Goal: Task Accomplishment & Management: Use online tool/utility

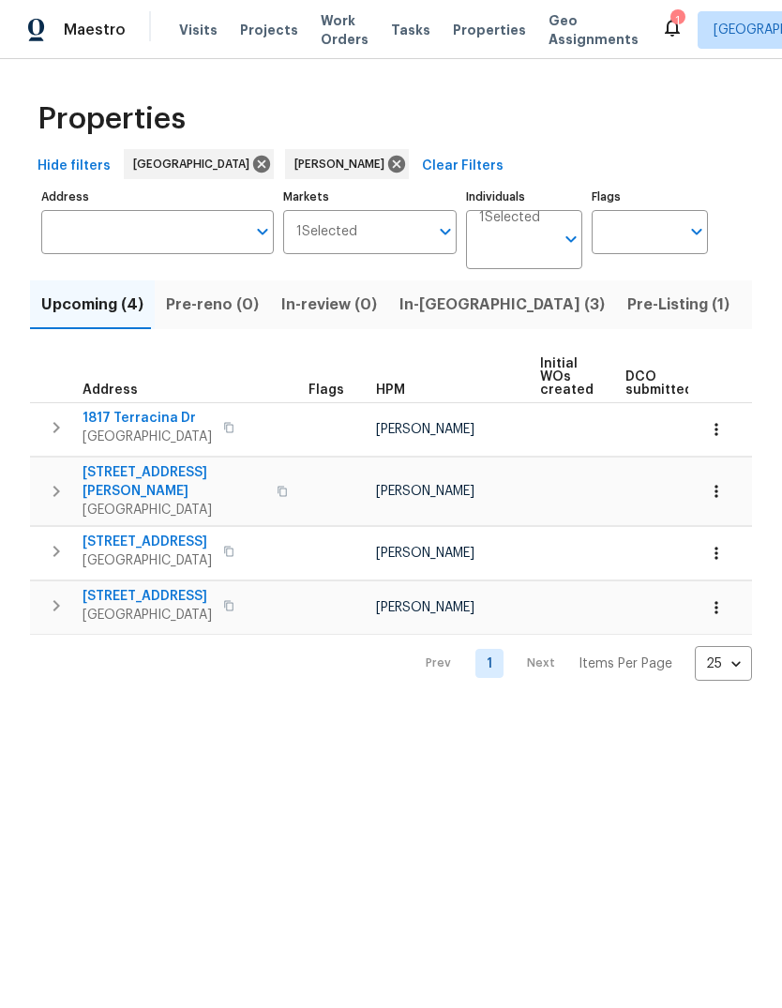
click at [627, 301] on span "Pre-Listing (1)" at bounding box center [678, 305] width 102 height 26
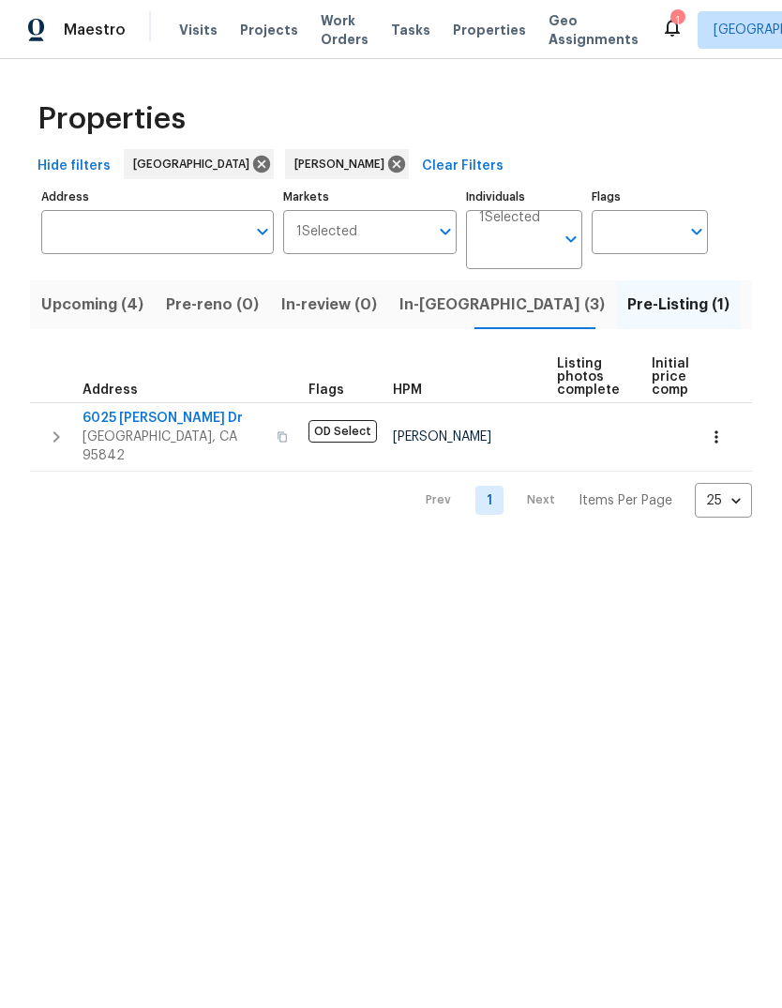
click at [444, 308] on span "In-[GEOGRAPHIC_DATA] (3)" at bounding box center [501, 305] width 205 height 26
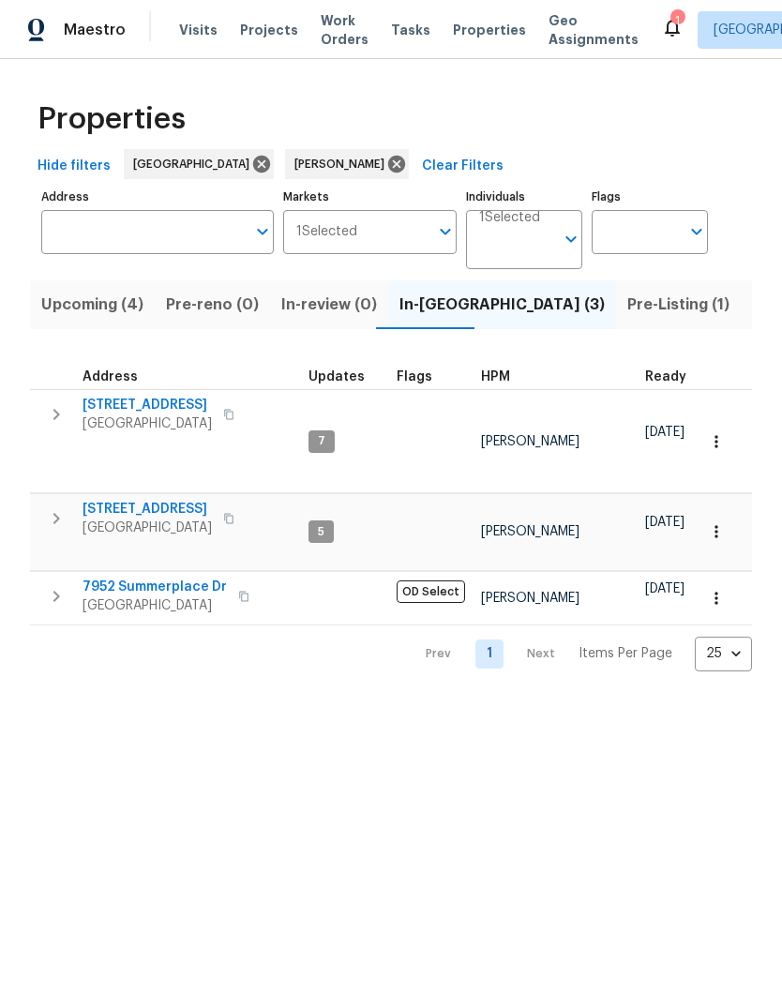
click at [741, 292] on button "Listed (11)" at bounding box center [789, 304] width 97 height 49
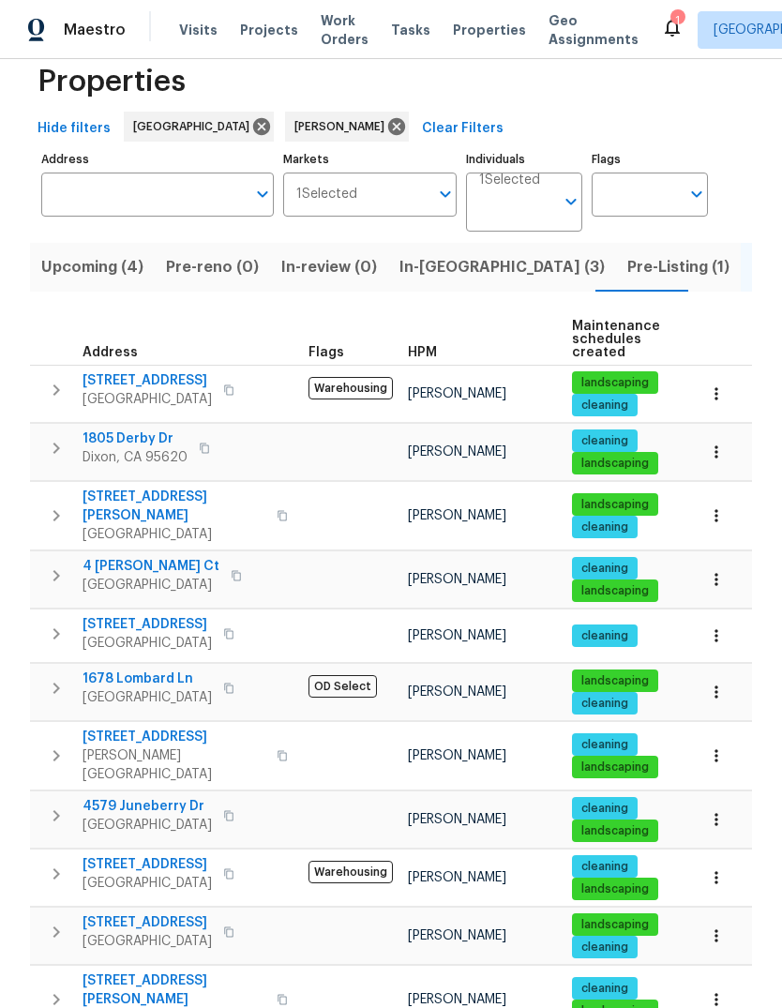
scroll to position [37, 0]
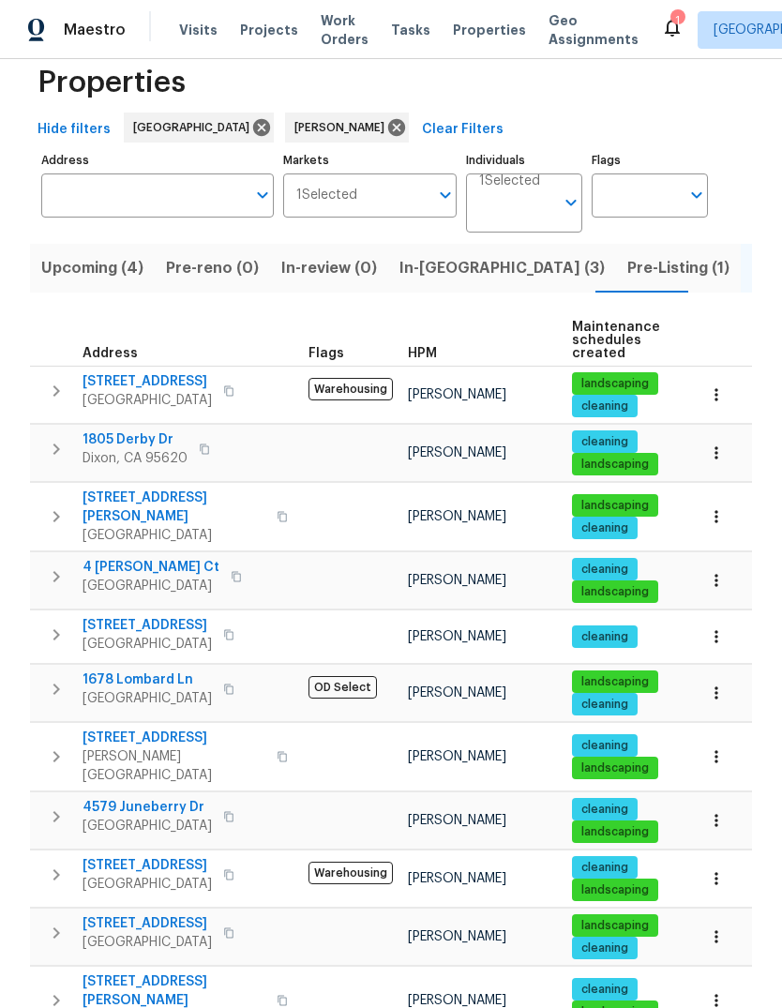
click at [165, 689] on span "[GEOGRAPHIC_DATA]" at bounding box center [147, 698] width 129 height 19
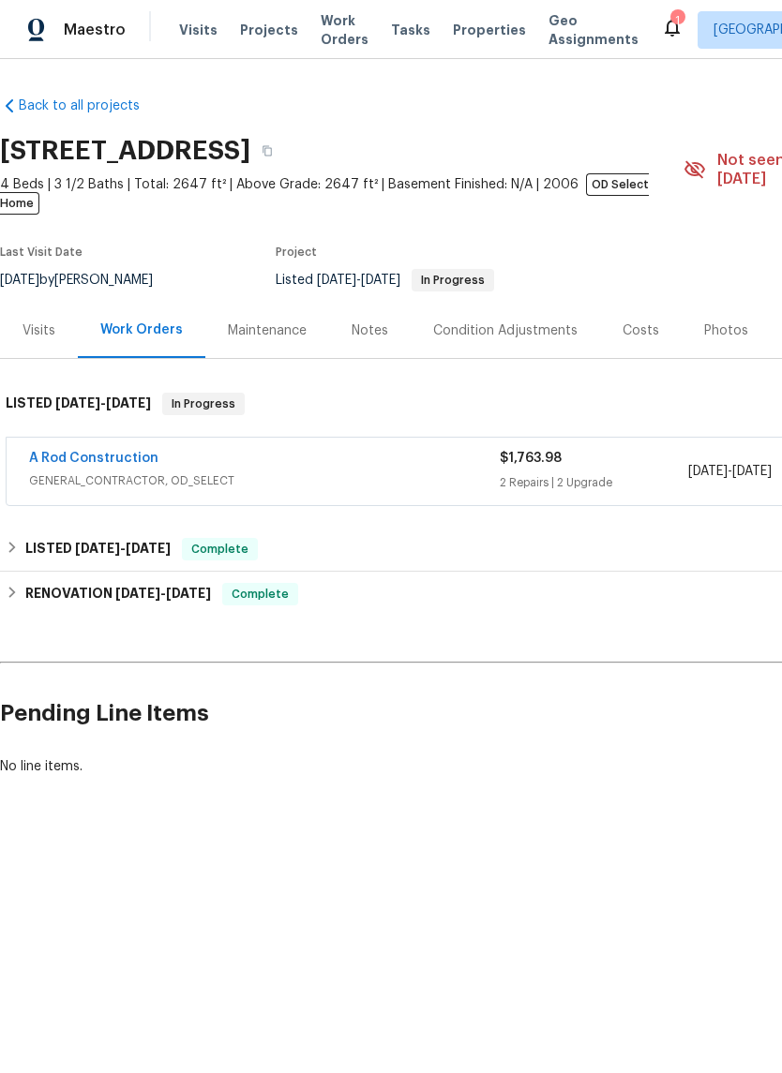
click at [62, 452] on link "A Rod Construction" at bounding box center [93, 458] width 129 height 13
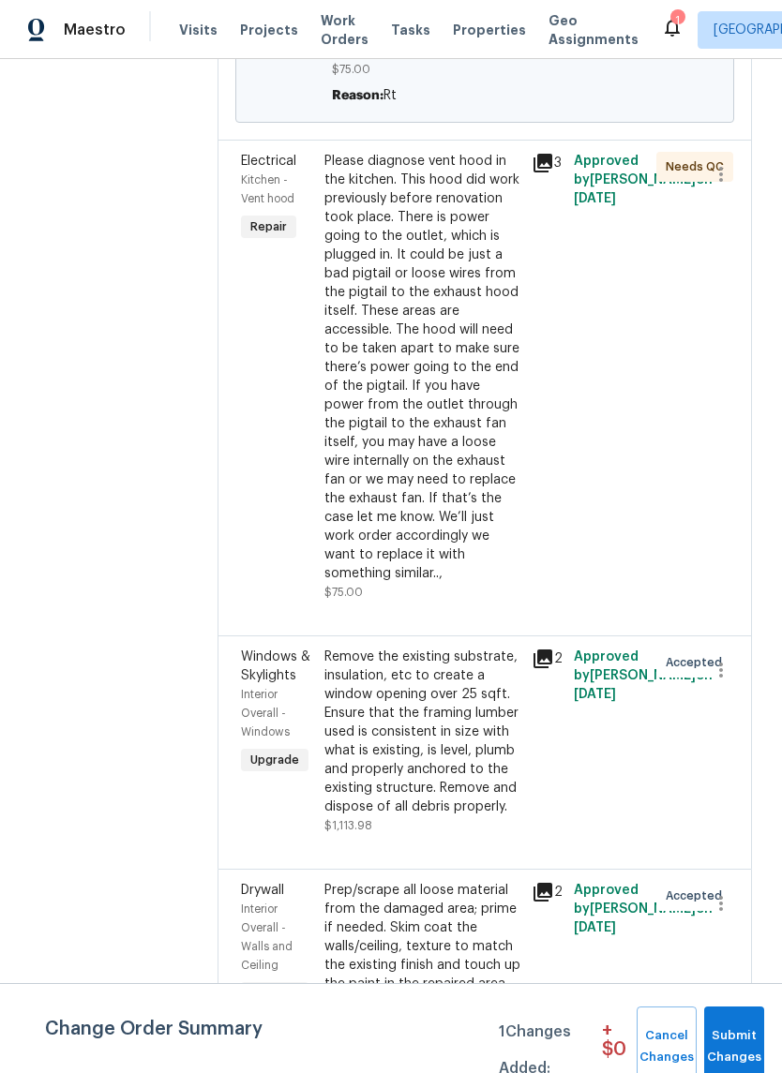
scroll to position [997, 0]
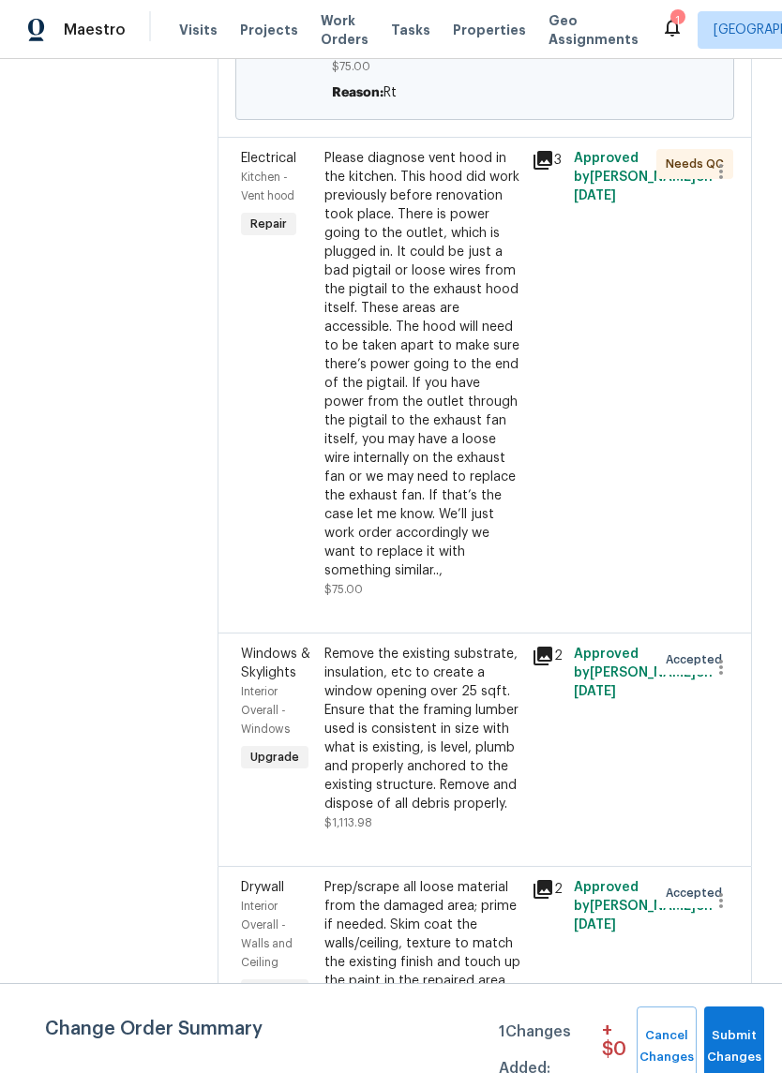
click at [441, 480] on div "Please diagnose vent hood in the kitchen. This hood did work previously before …" at bounding box center [422, 364] width 197 height 431
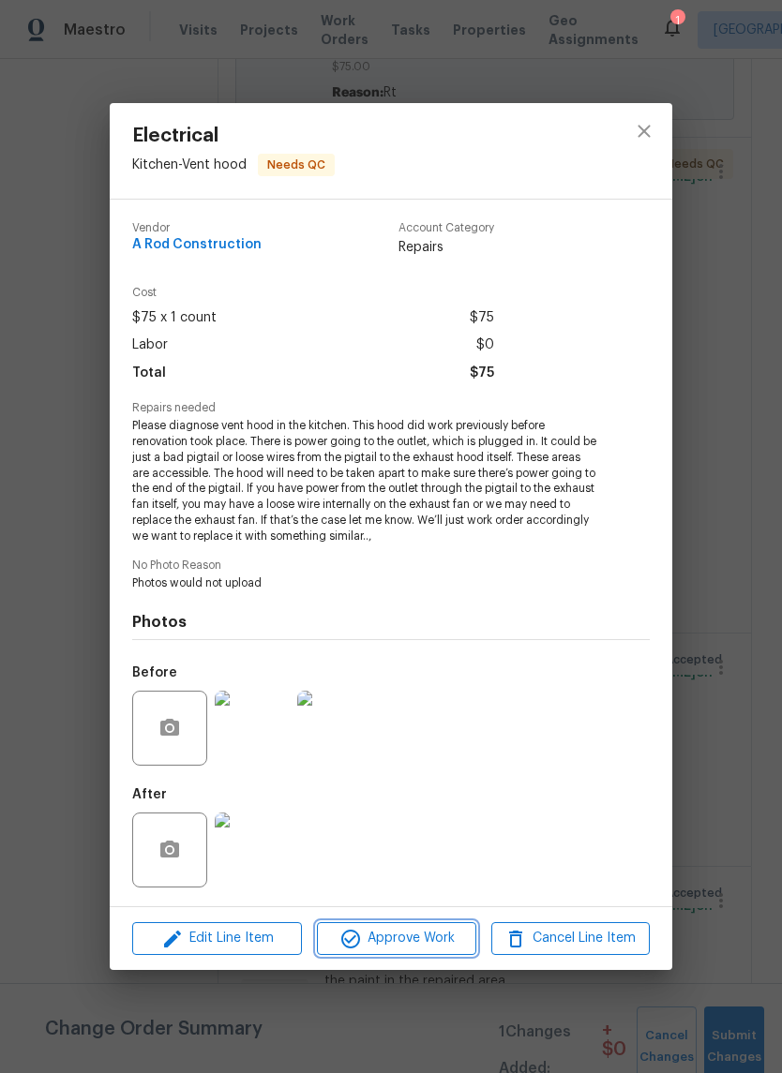
click at [418, 938] on span "Approve Work" at bounding box center [396, 938] width 147 height 23
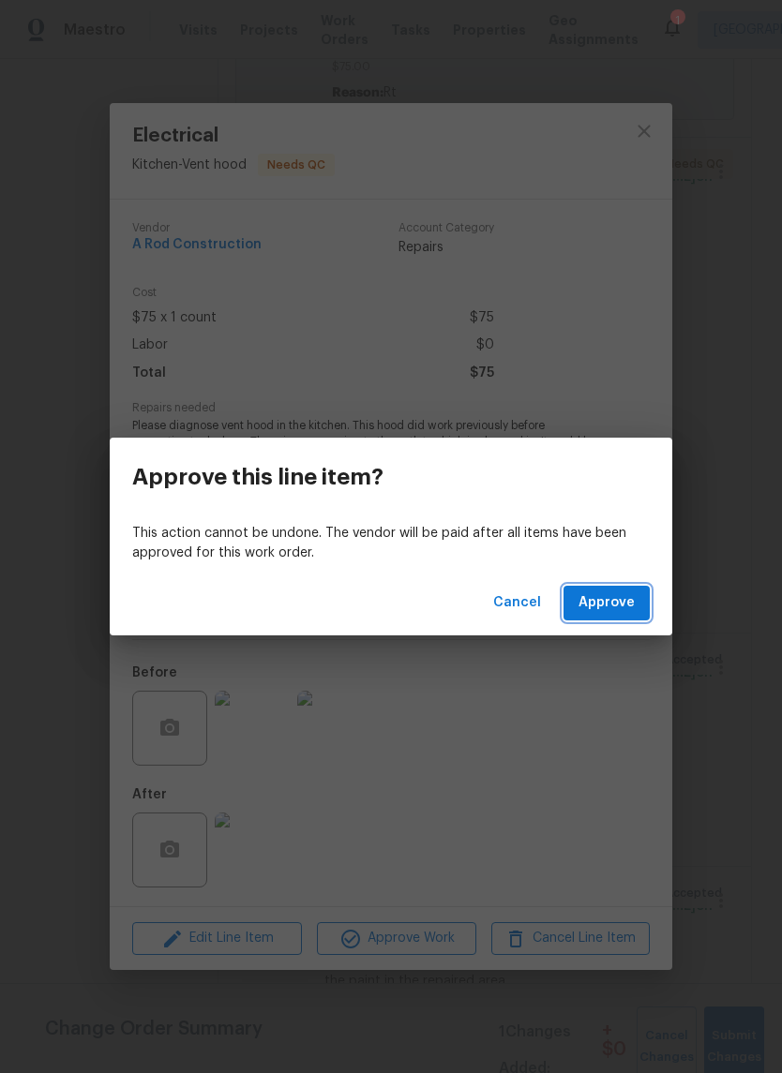
click at [615, 599] on span "Approve" at bounding box center [606, 603] width 56 height 23
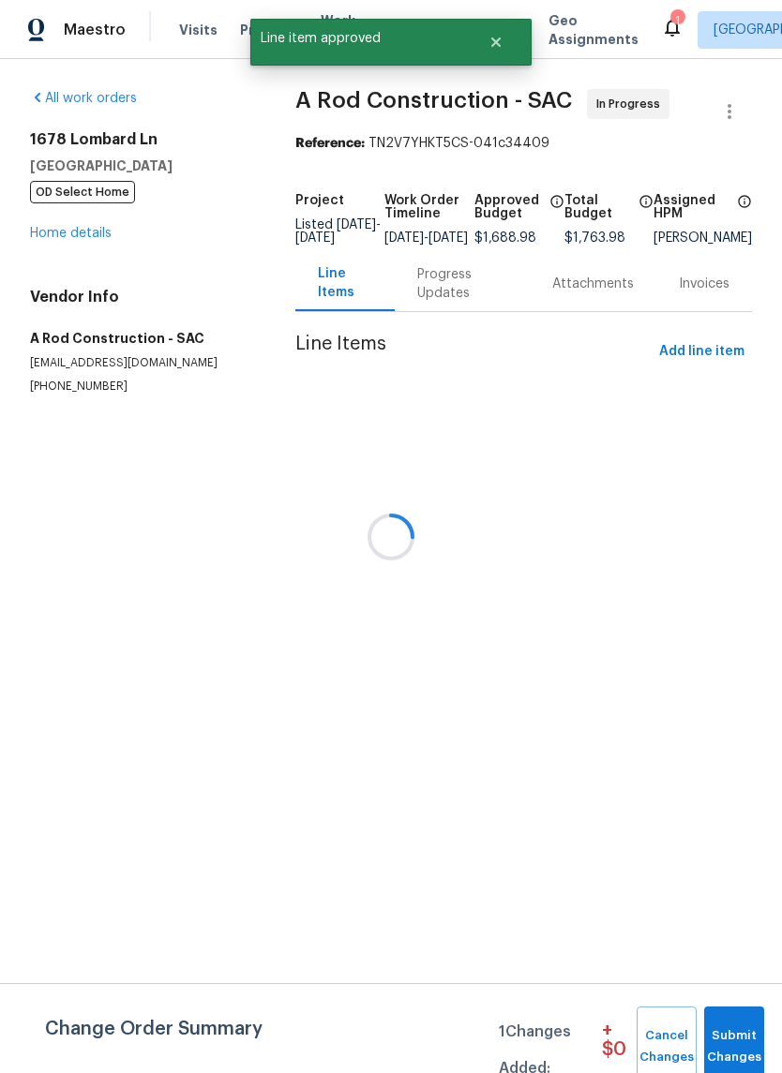
scroll to position [0, 0]
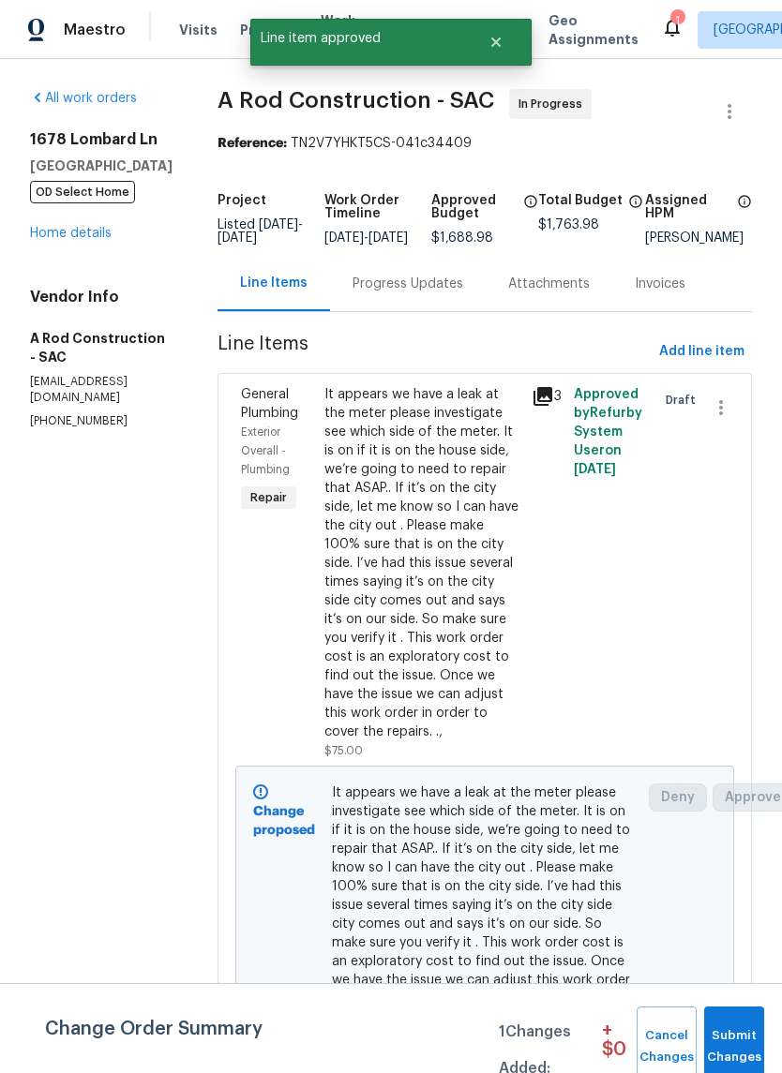
click at [55, 236] on link "Home details" at bounding box center [71, 233] width 82 height 13
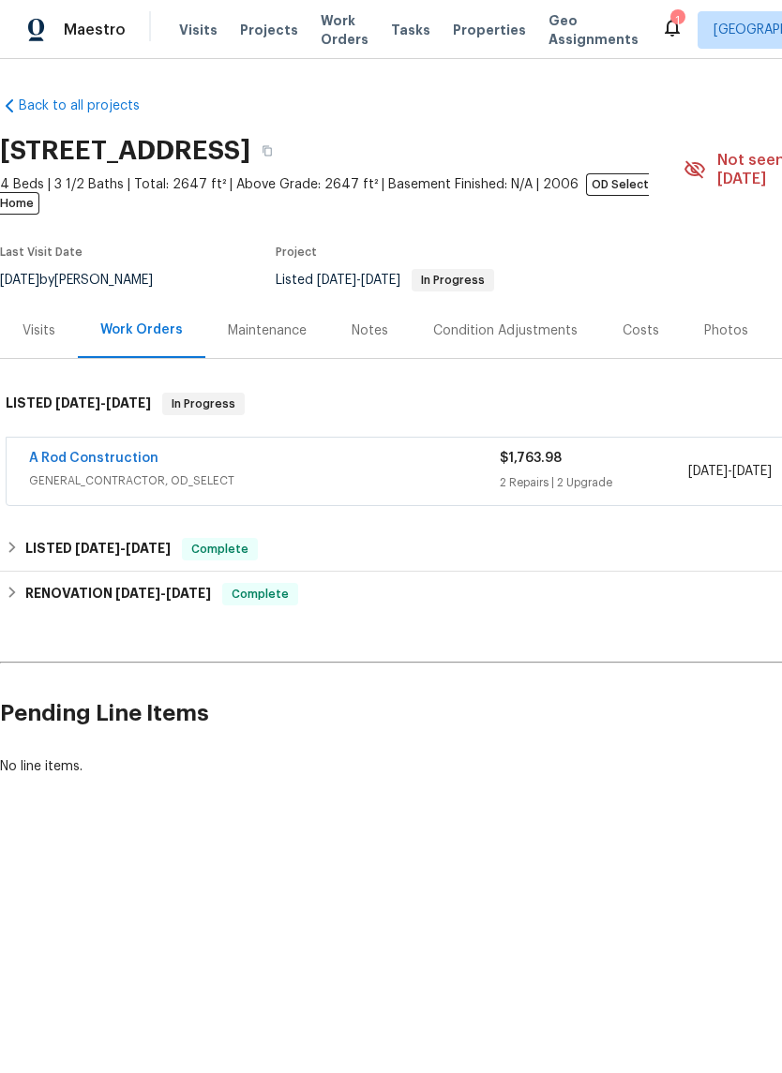
click at [371, 322] on div "Notes" at bounding box center [370, 331] width 37 height 19
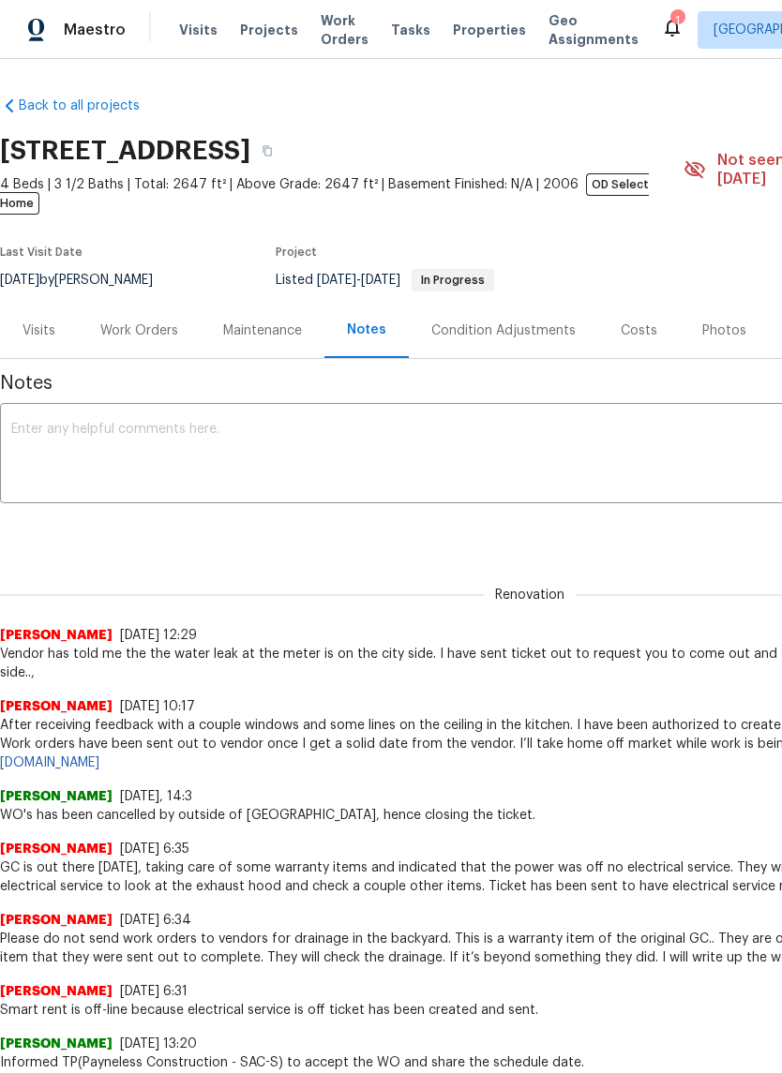
click at [35, 434] on textarea at bounding box center [529, 456] width 1037 height 66
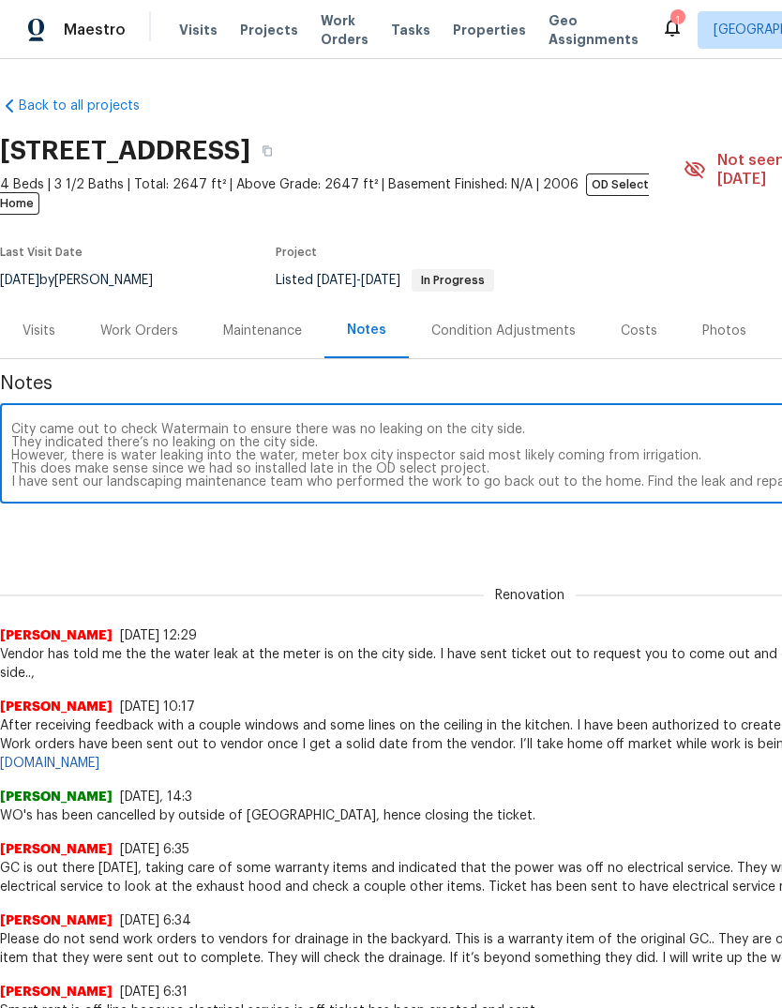
scroll to position [0, 278]
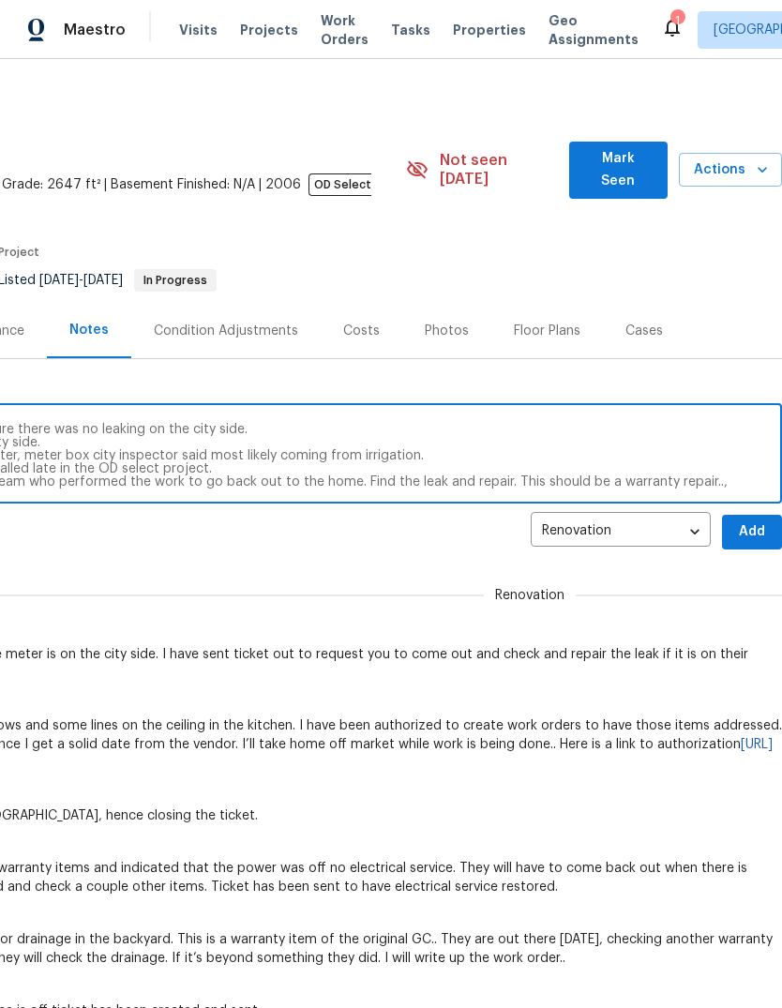
type textarea "City came out to check Watermain to ensure there was no leaking on the city sid…"
click at [750, 523] on span "Add" at bounding box center [752, 531] width 30 height 23
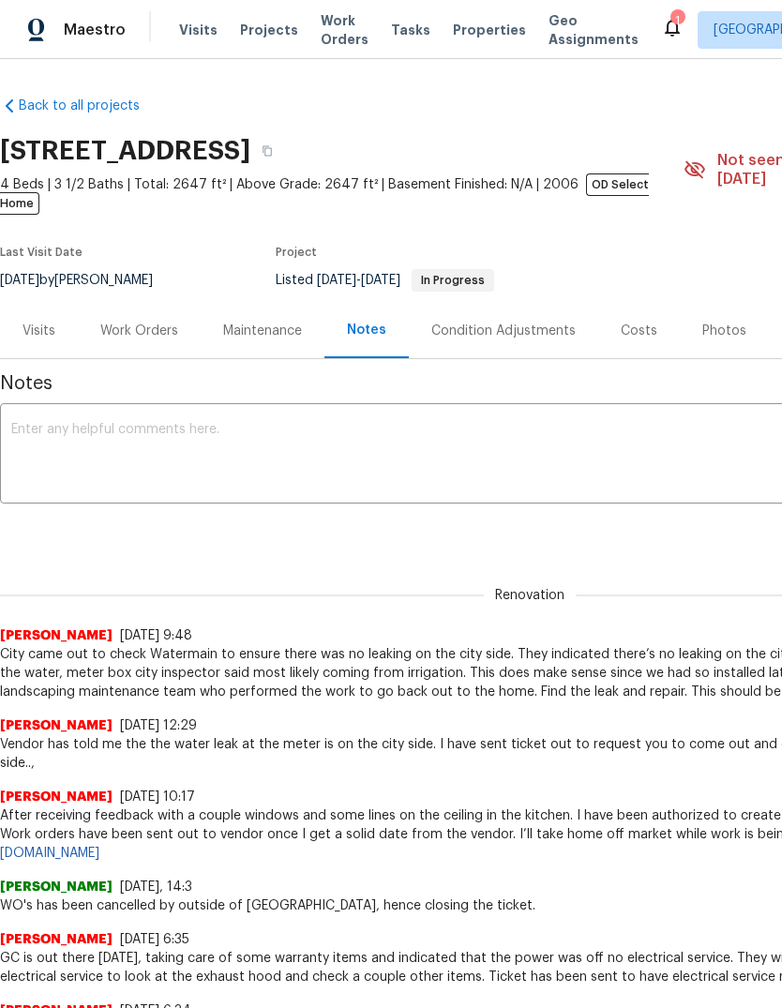
scroll to position [0, 0]
click at [138, 322] on div "Work Orders" at bounding box center [139, 331] width 78 height 19
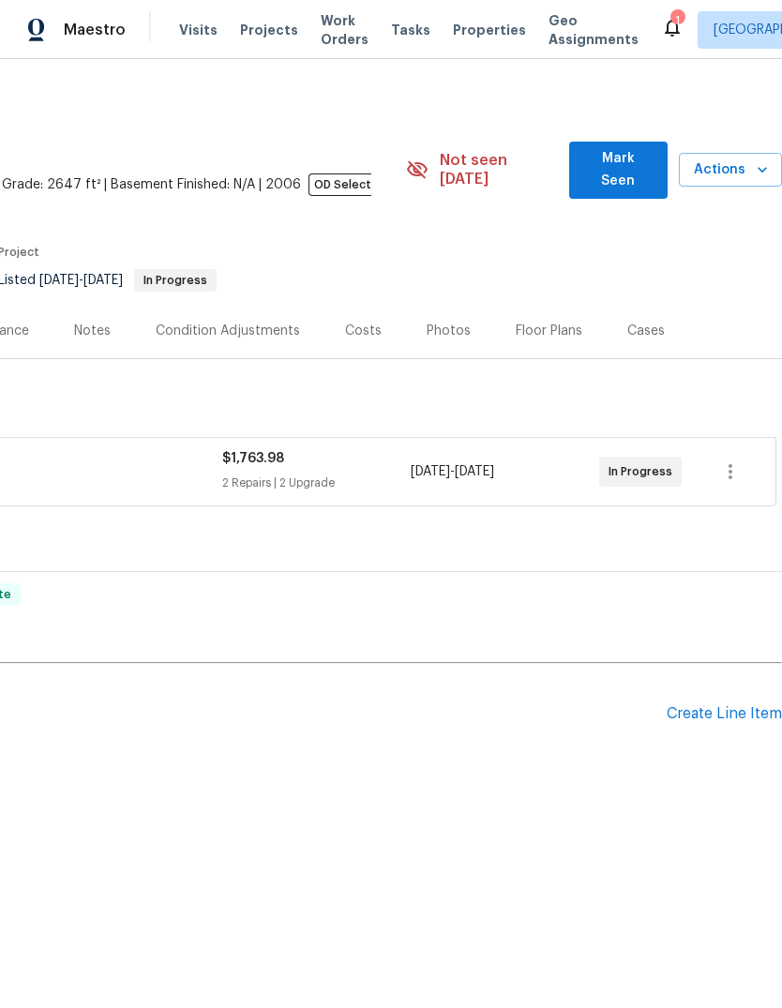
scroll to position [0, 278]
click at [728, 705] on div "Create Line Item" at bounding box center [724, 714] width 115 height 18
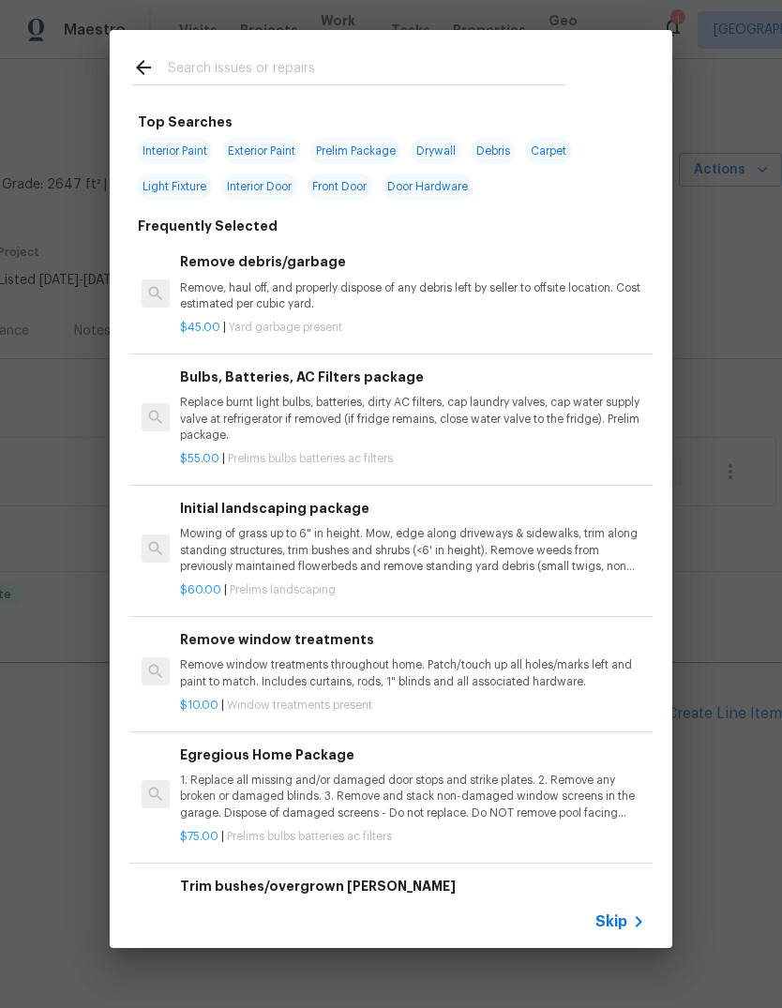
click at [258, 65] on input "text" at bounding box center [367, 70] width 398 height 28
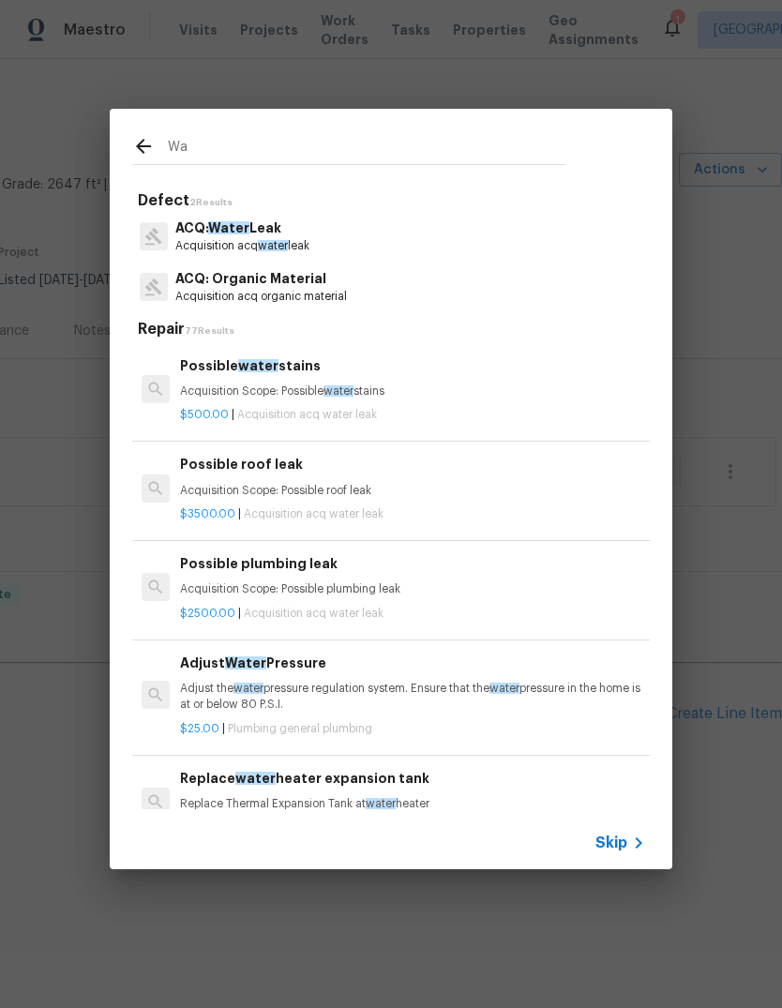
type input "W"
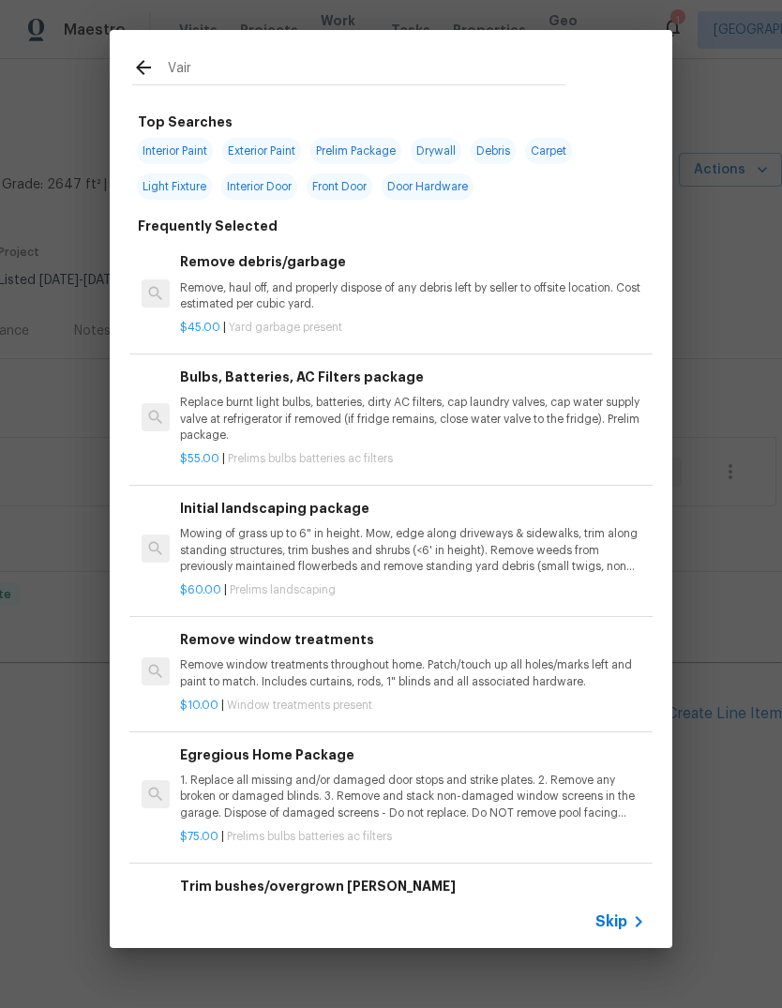
type input "Irrigation"
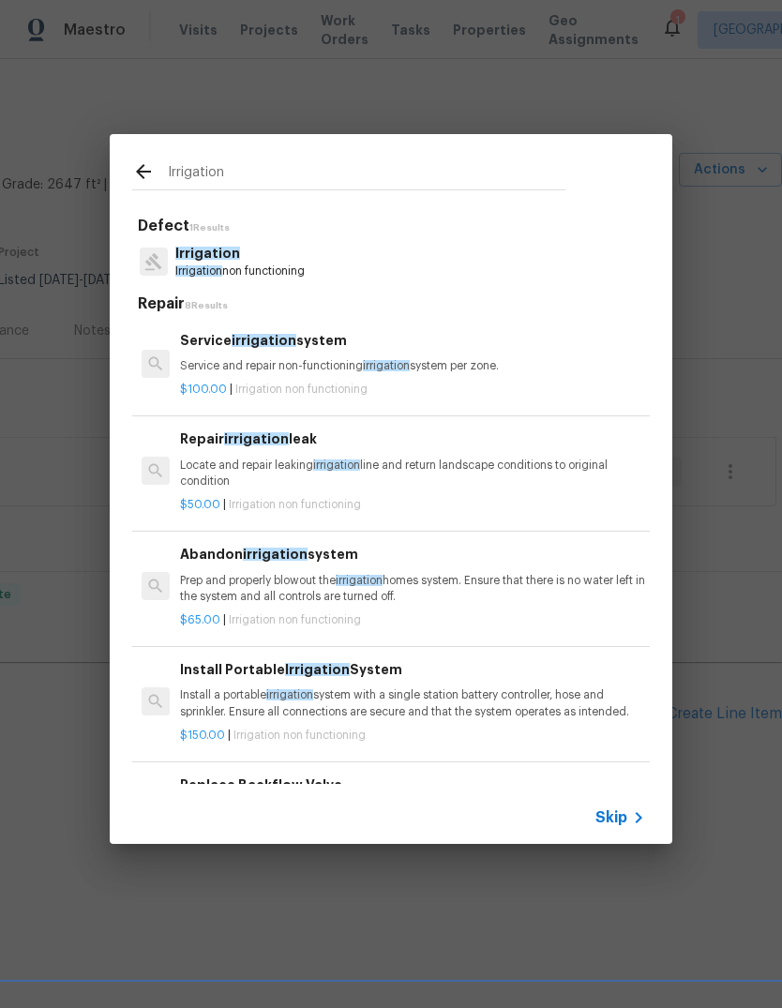
click at [216, 263] on p "Irrigation" at bounding box center [239, 254] width 129 height 20
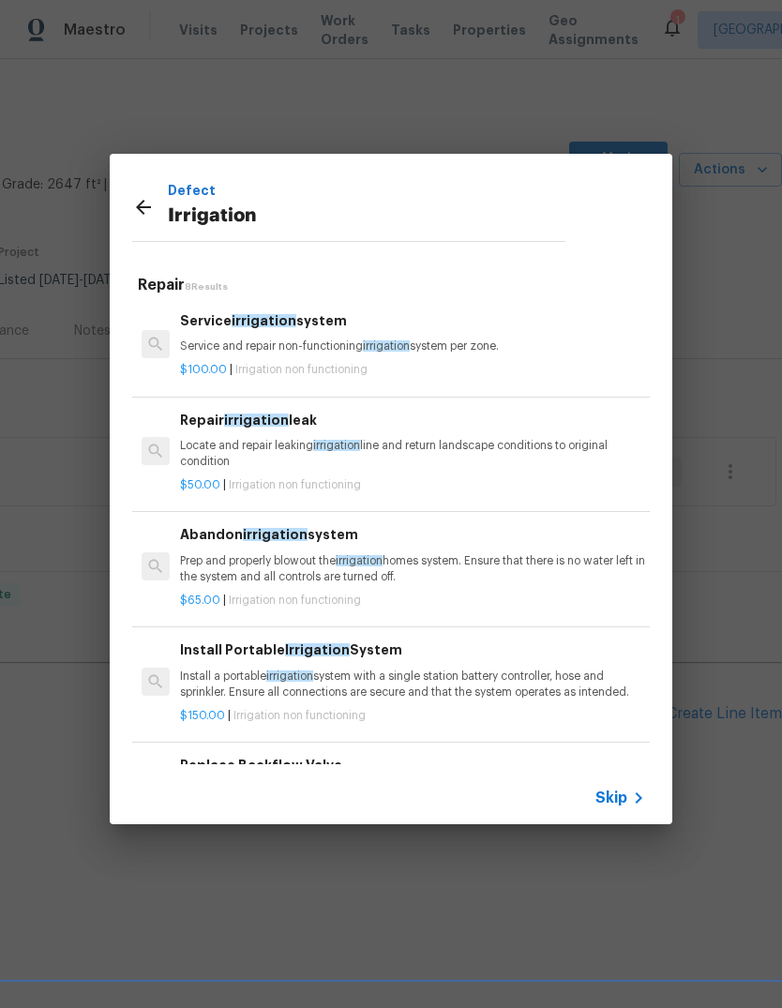
click at [211, 438] on p "Locate and repair leaking irrigation line and return landscape conditions to or…" at bounding box center [412, 454] width 465 height 32
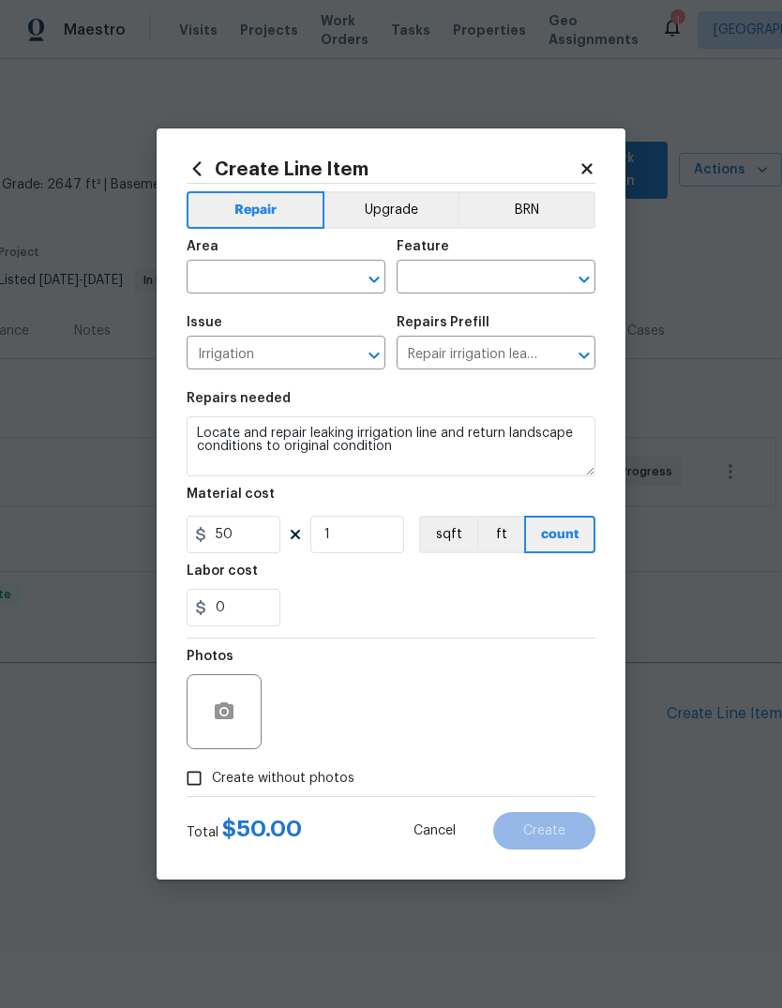
click at [256, 277] on input "text" at bounding box center [260, 278] width 146 height 29
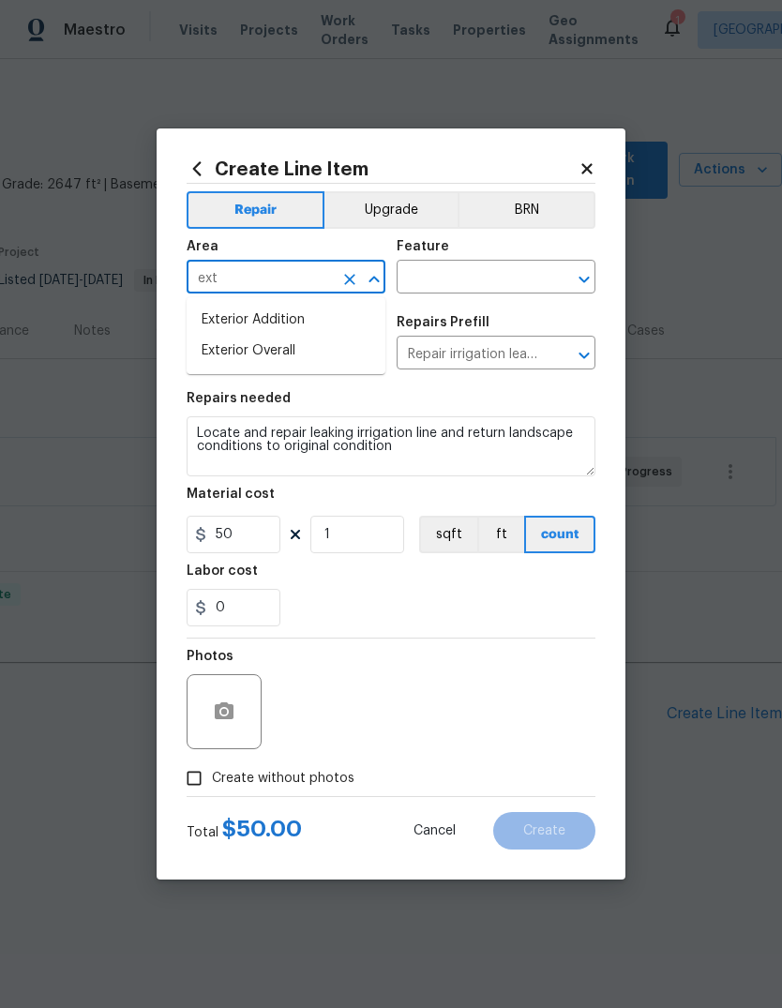
click at [298, 355] on li "Exterior Overall" at bounding box center [286, 351] width 199 height 31
type input "Exterior Overall"
click at [297, 355] on input "Irrigation" at bounding box center [260, 354] width 146 height 29
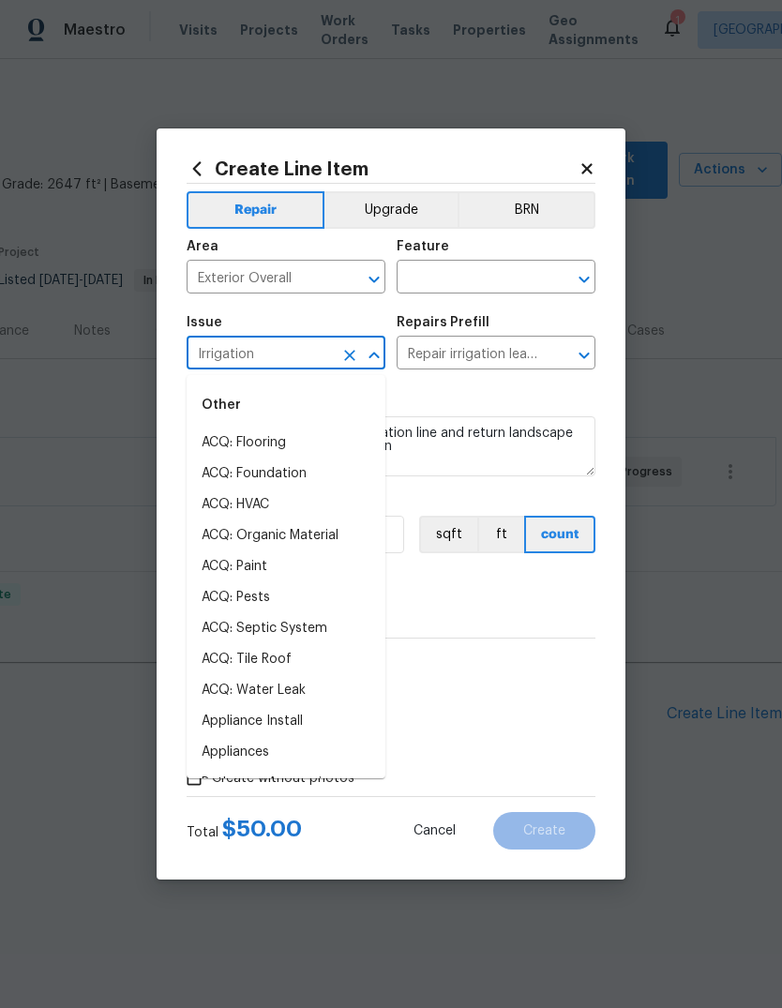
click at [495, 275] on input "text" at bounding box center [470, 278] width 146 height 29
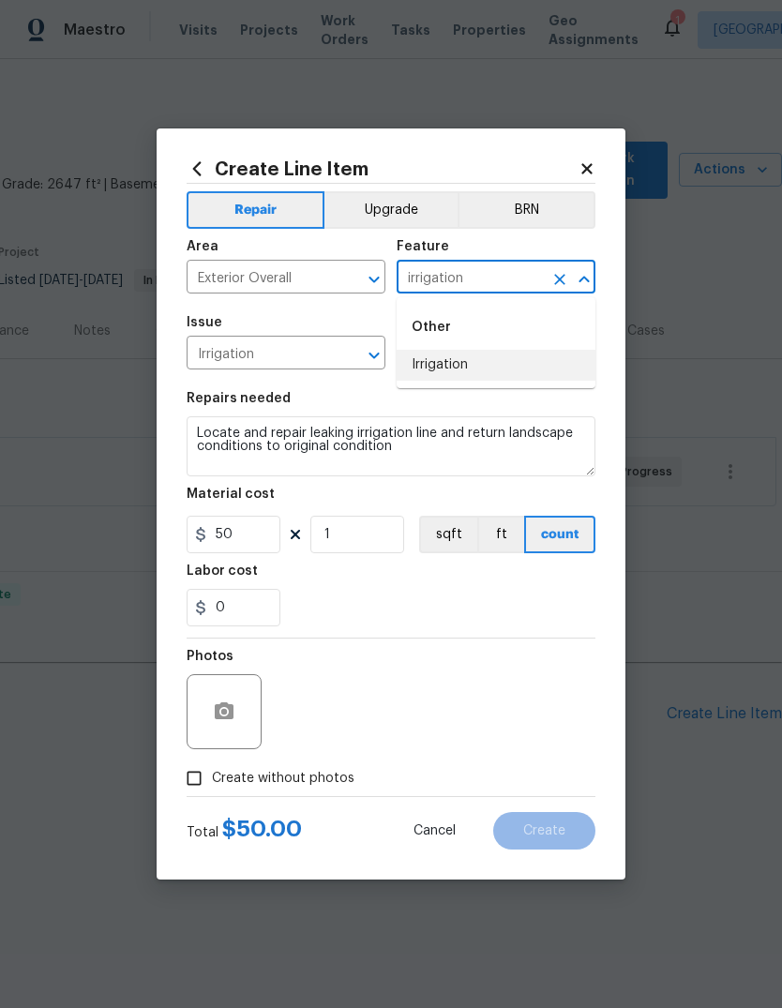
click at [457, 373] on li "Irrigation" at bounding box center [496, 365] width 199 height 31
type input "Irrigation"
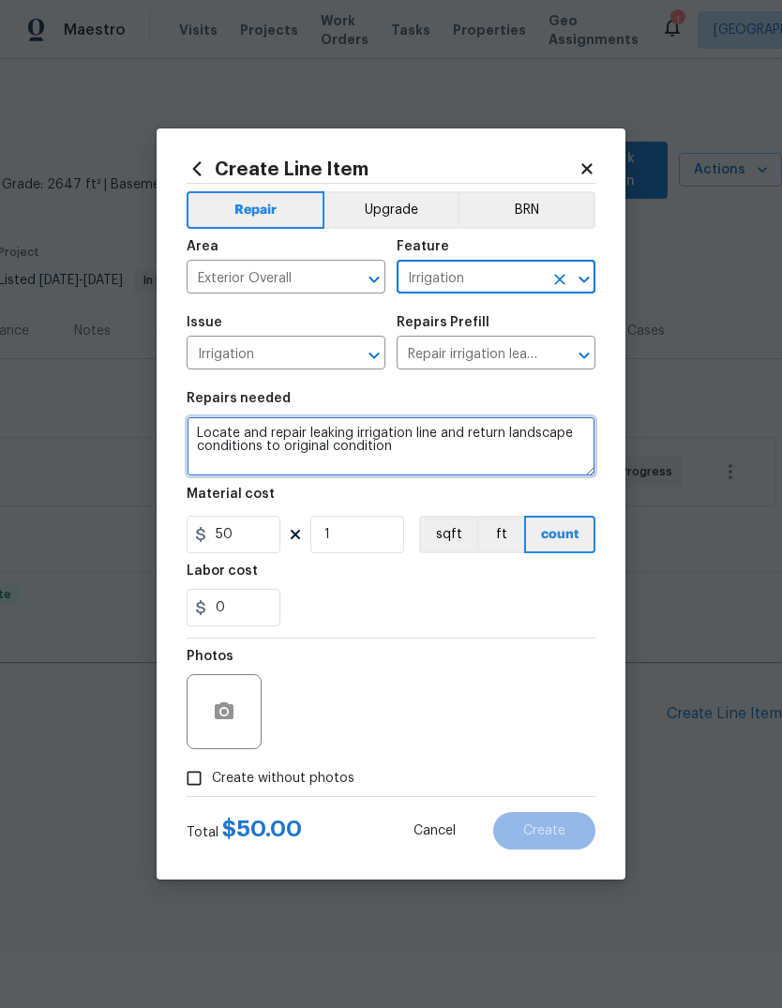
click at [430, 455] on textarea "Locate and repair leaking irrigation line and return landscape conditions to or…" at bounding box center [391, 446] width 409 height 60
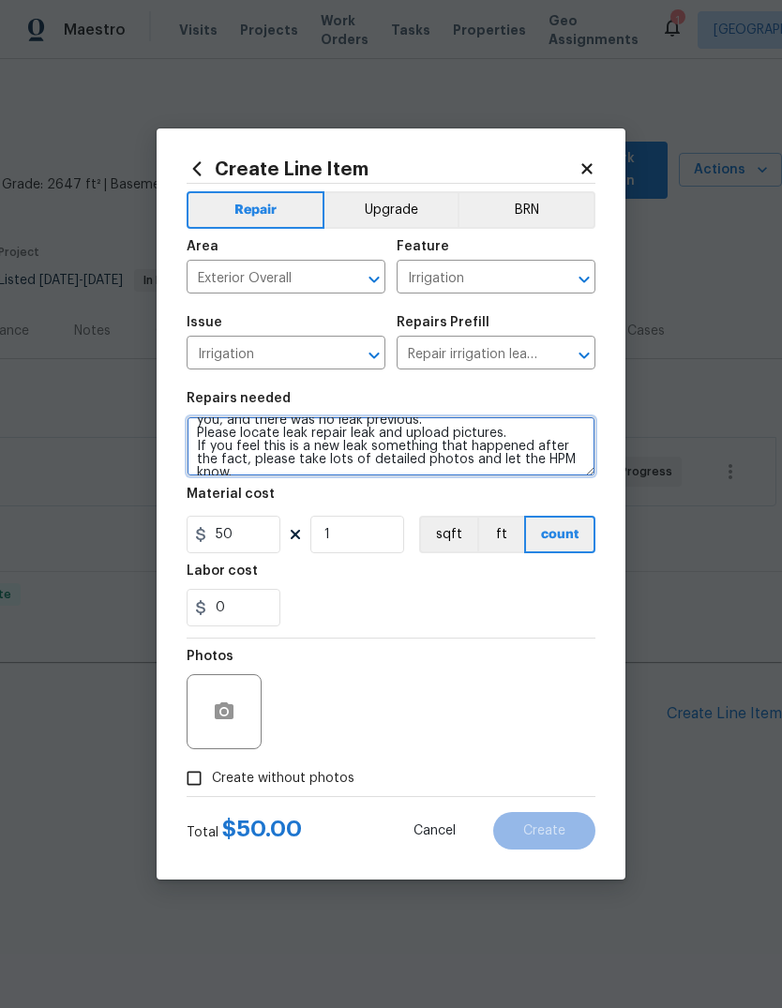
scroll to position [79, 0]
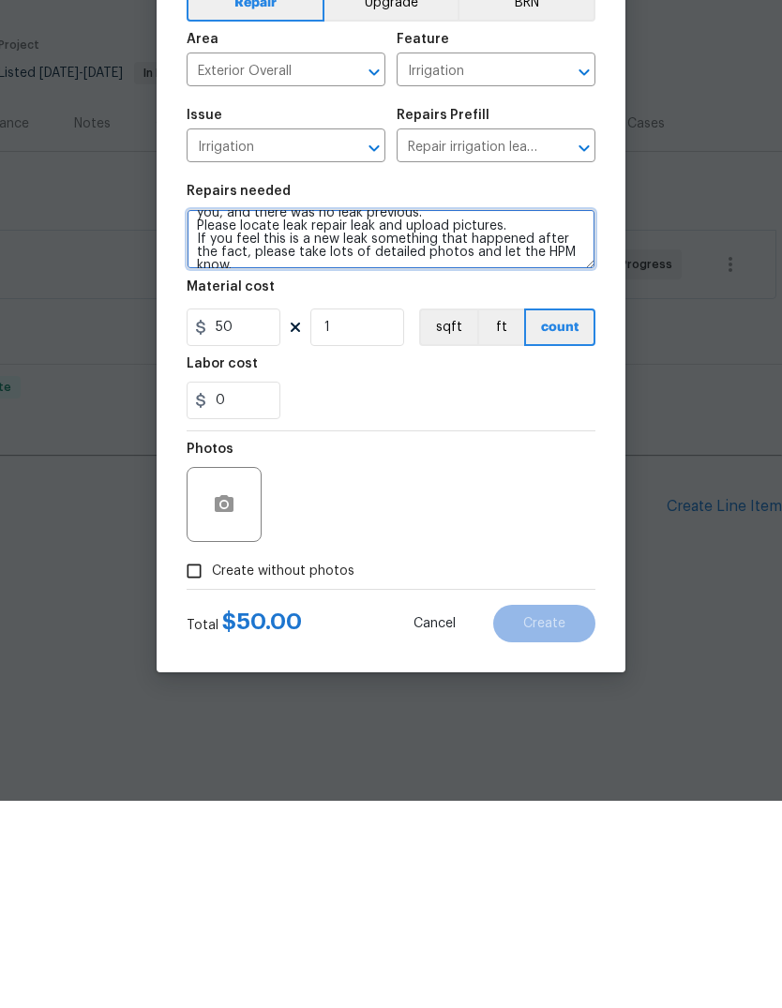
type textarea "Locate and repair leaking irrigation line and return landscape conditions to or…"
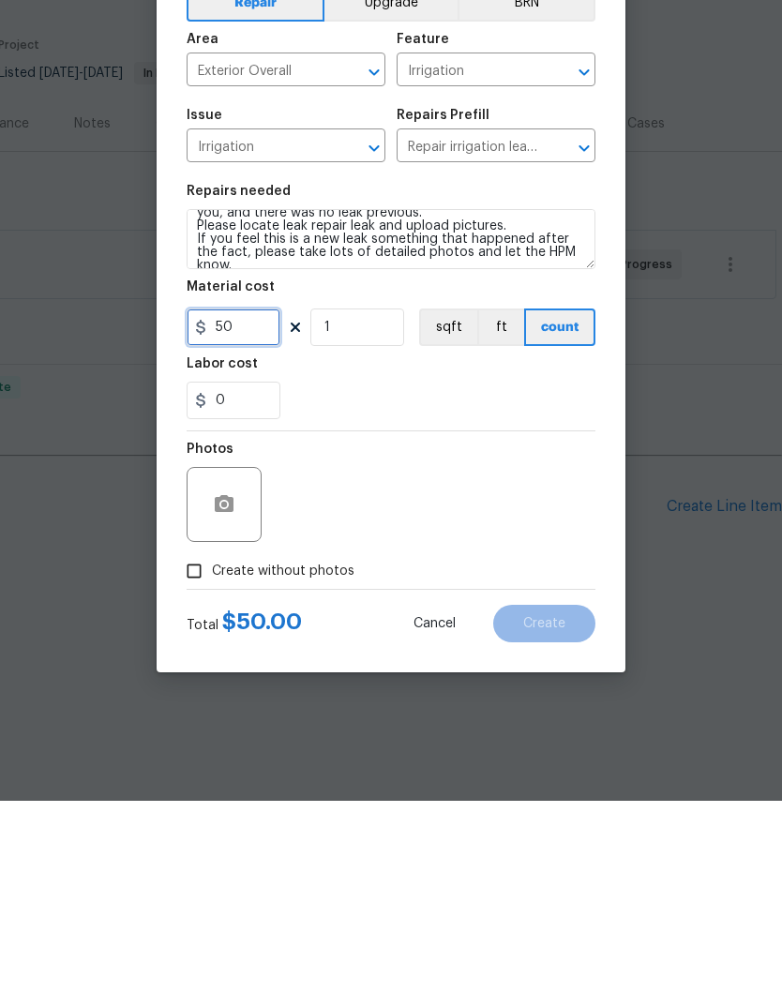
click at [245, 516] on input "50" at bounding box center [234, 535] width 94 height 38
type input "1"
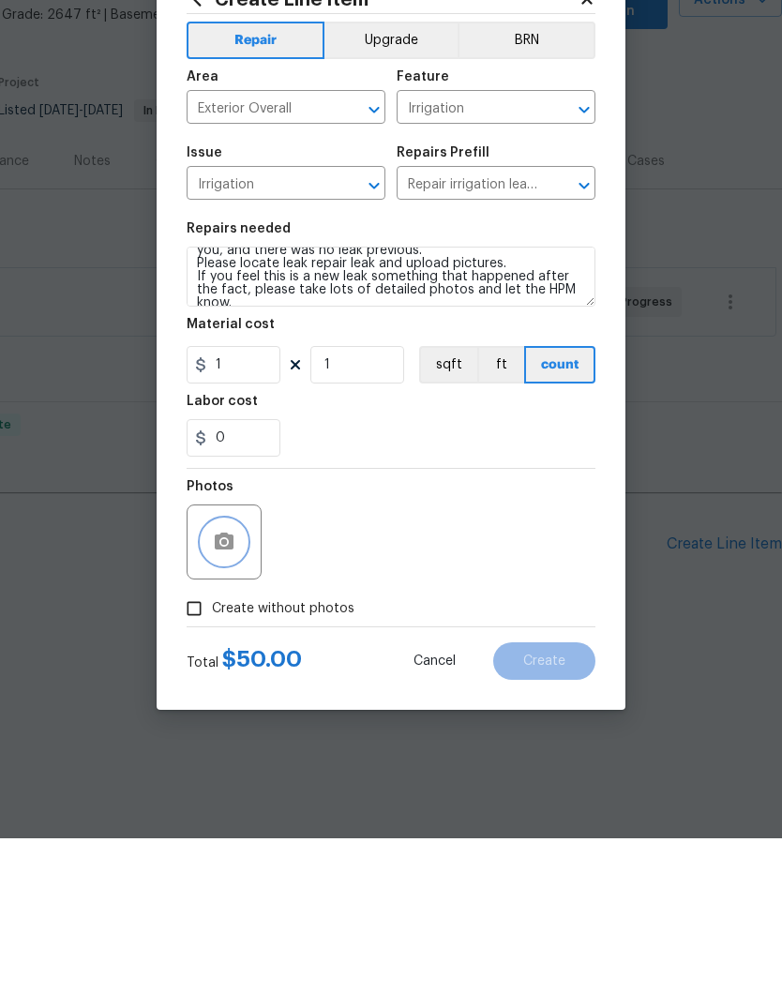
click at [227, 709] on circle "button" at bounding box center [224, 712] width 6 height 6
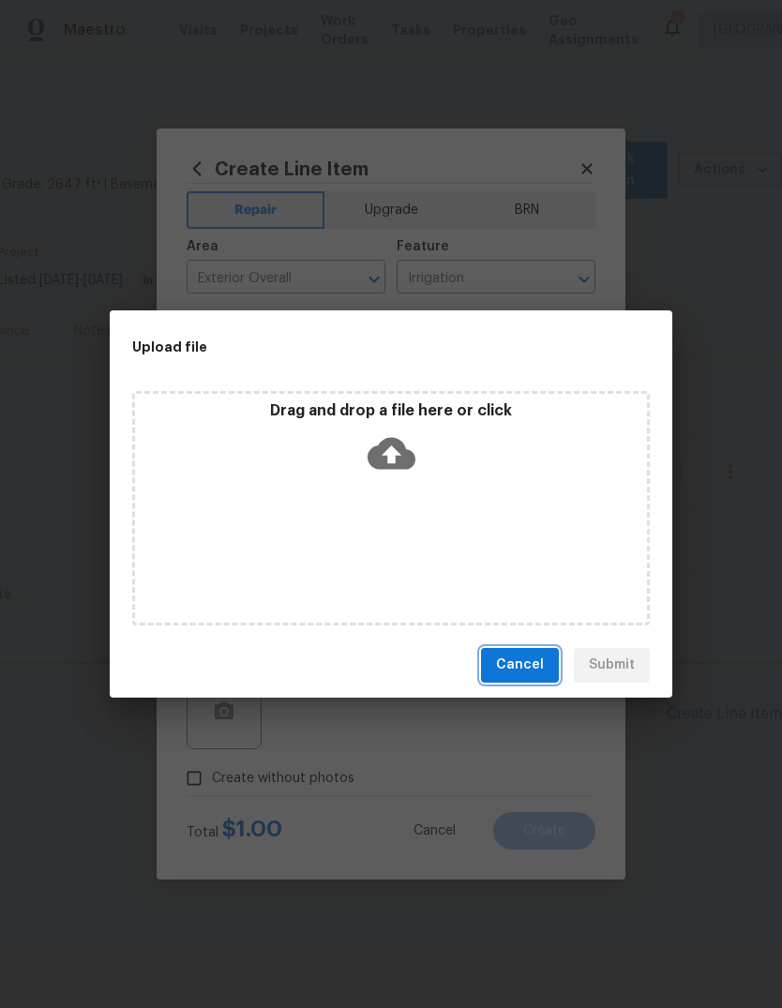
click at [538, 664] on span "Cancel" at bounding box center [520, 664] width 48 height 23
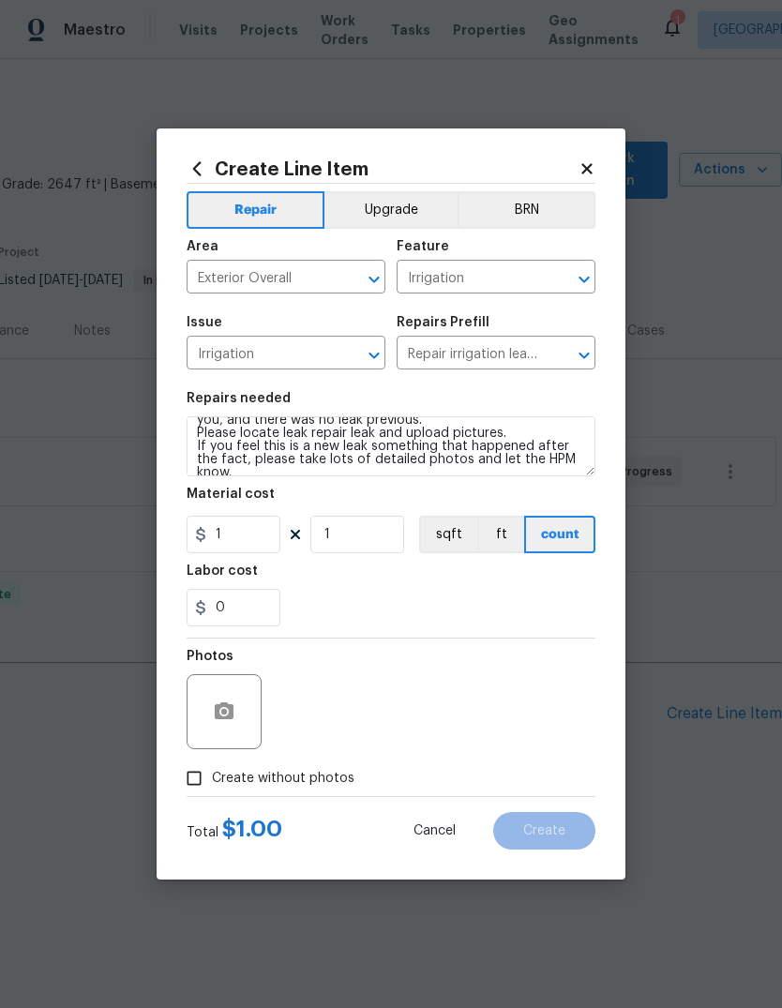
click at [195, 781] on input "Create without photos" at bounding box center [194, 778] width 36 height 36
checkbox input "true"
click at [361, 701] on textarea at bounding box center [436, 711] width 319 height 75
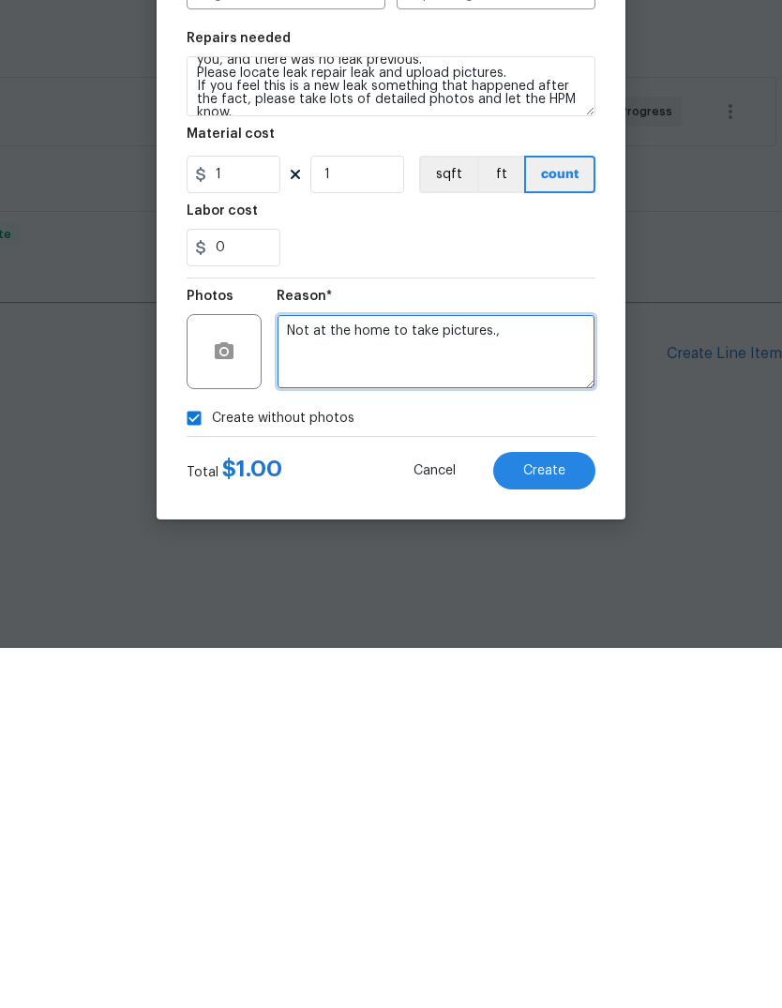
type textarea "Not at the home to take pictures.,"
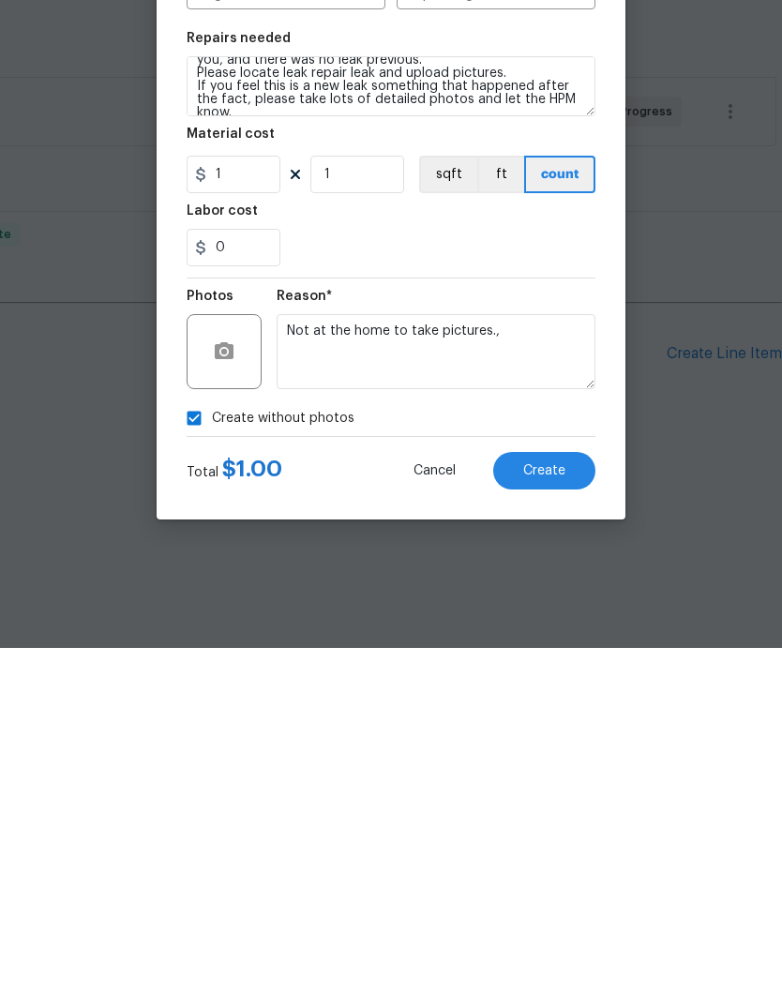
click at [548, 824] on span "Create" at bounding box center [544, 831] width 42 height 14
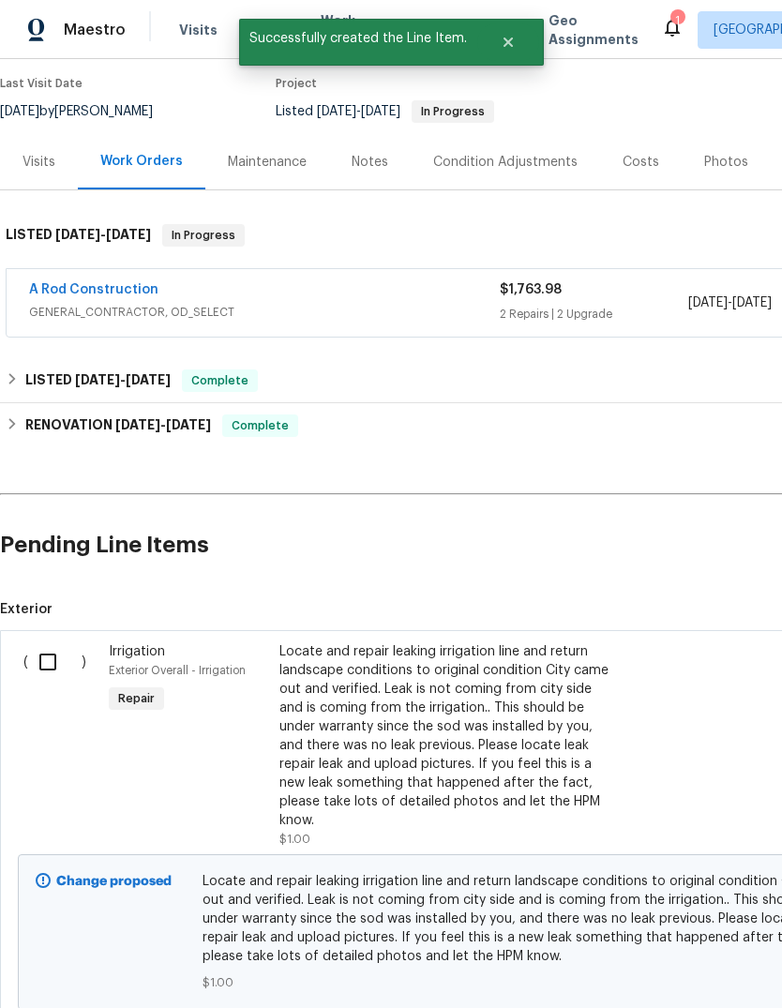
scroll to position [171, 0]
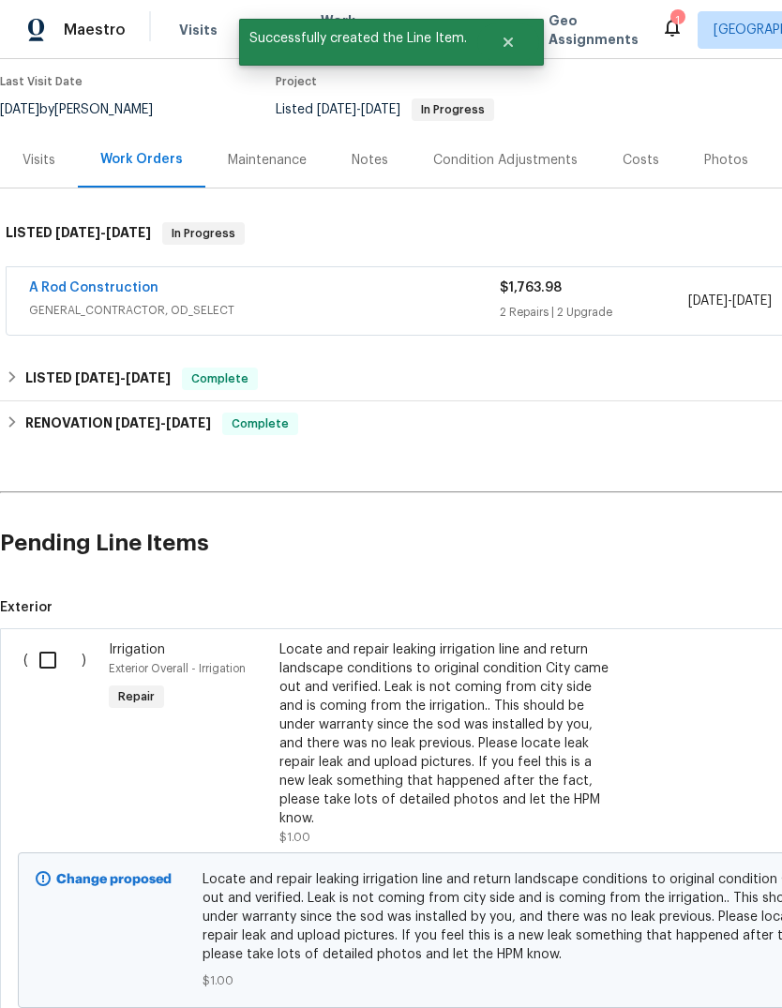
click at [48, 640] on input "checkbox" at bounding box center [54, 659] width 53 height 39
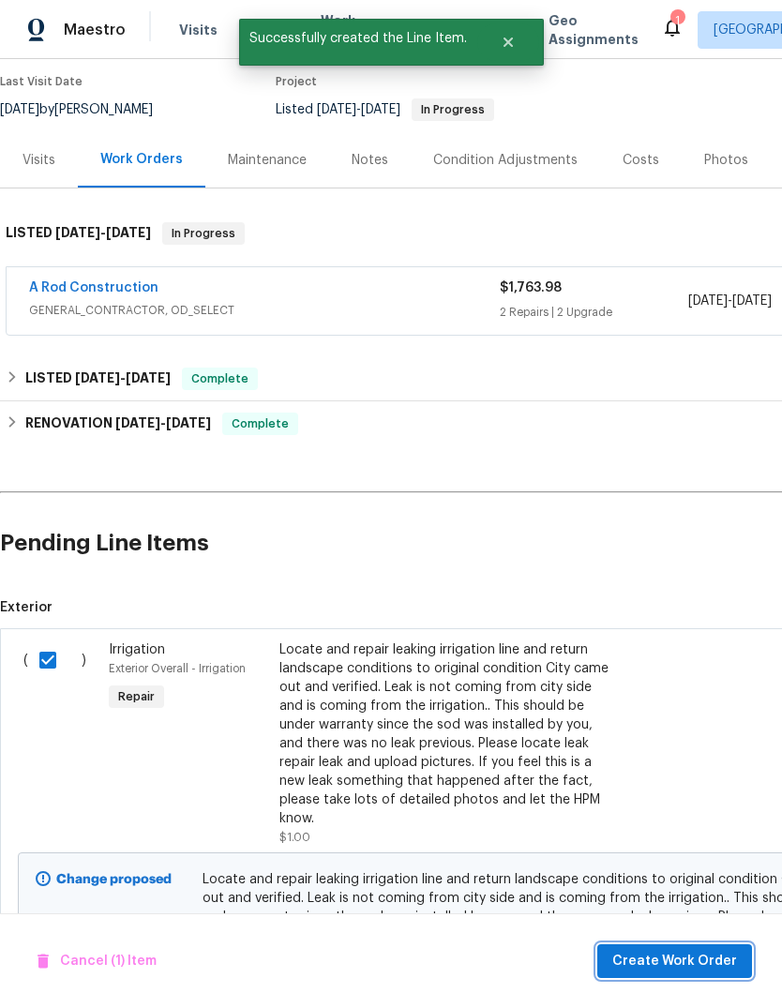
click at [692, 960] on span "Create Work Order" at bounding box center [674, 961] width 125 height 23
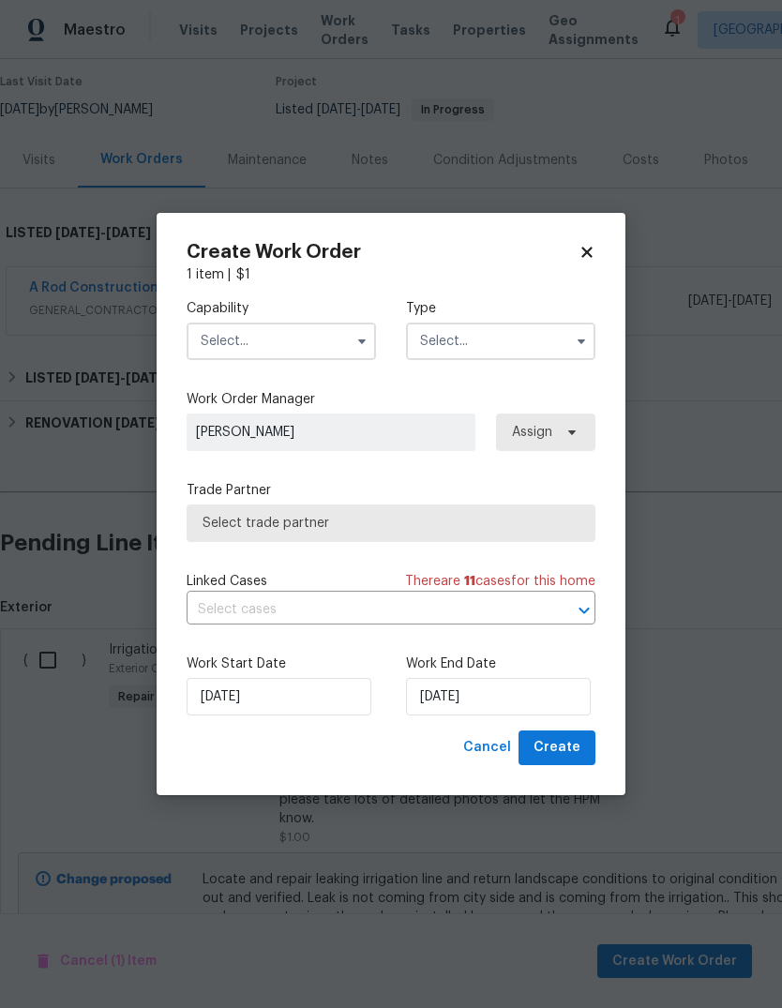
checkbox input "false"
click at [552, 707] on input "10/3/2025" at bounding box center [498, 697] width 185 height 38
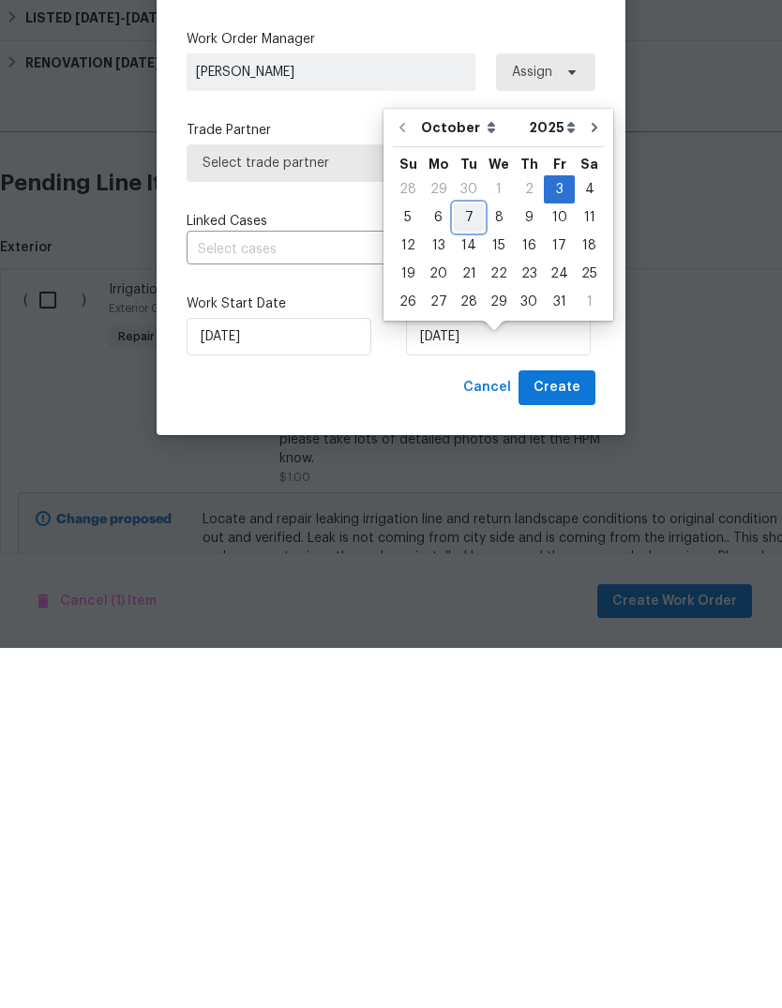
click at [475, 564] on div "7" at bounding box center [469, 577] width 30 height 26
type input "10/7/2025"
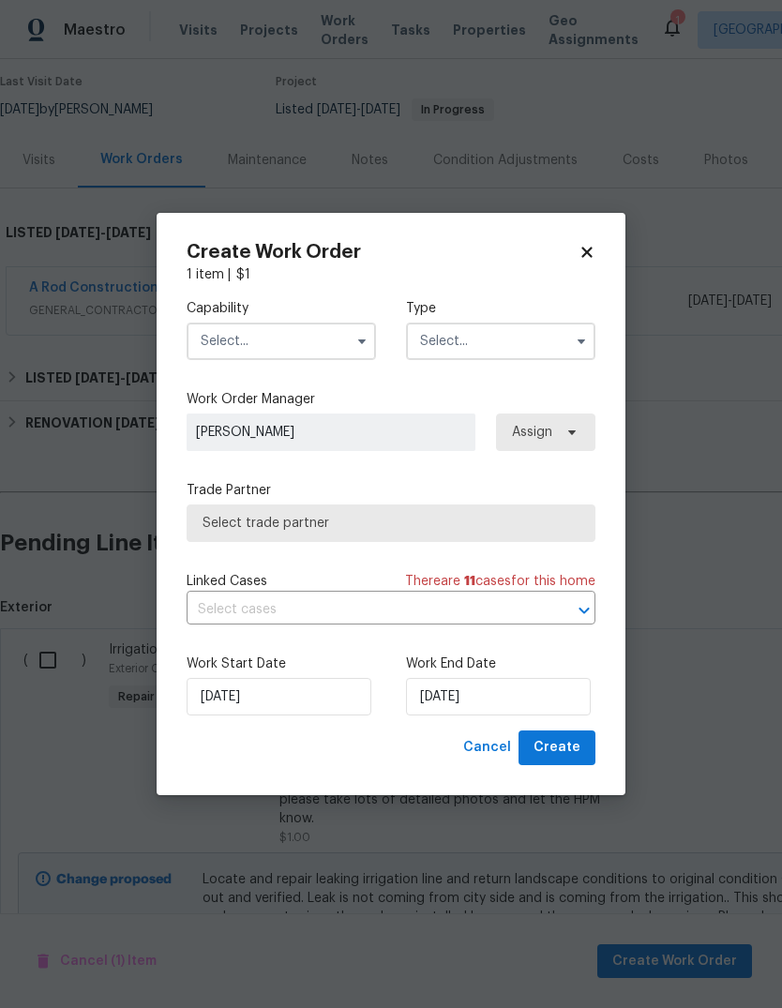
click at [342, 323] on input "text" at bounding box center [281, 342] width 189 height 38
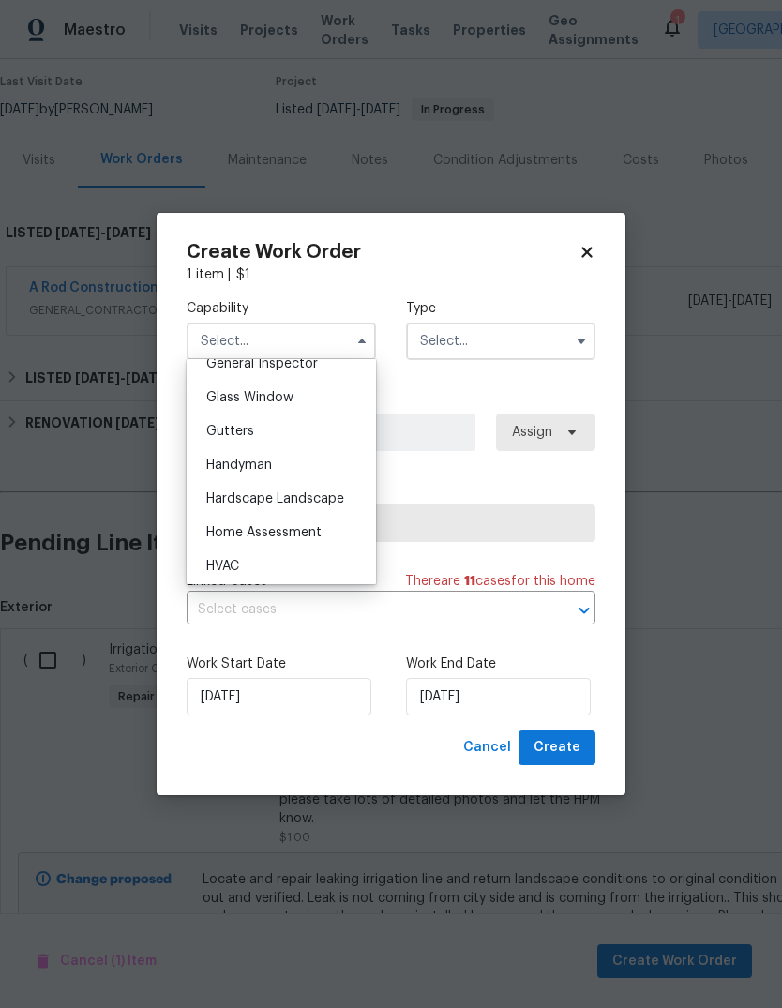
scroll to position [949, 0]
click at [326, 492] on span "Hardscape Landscape" at bounding box center [275, 496] width 138 height 13
type input "Hardscape Landscape"
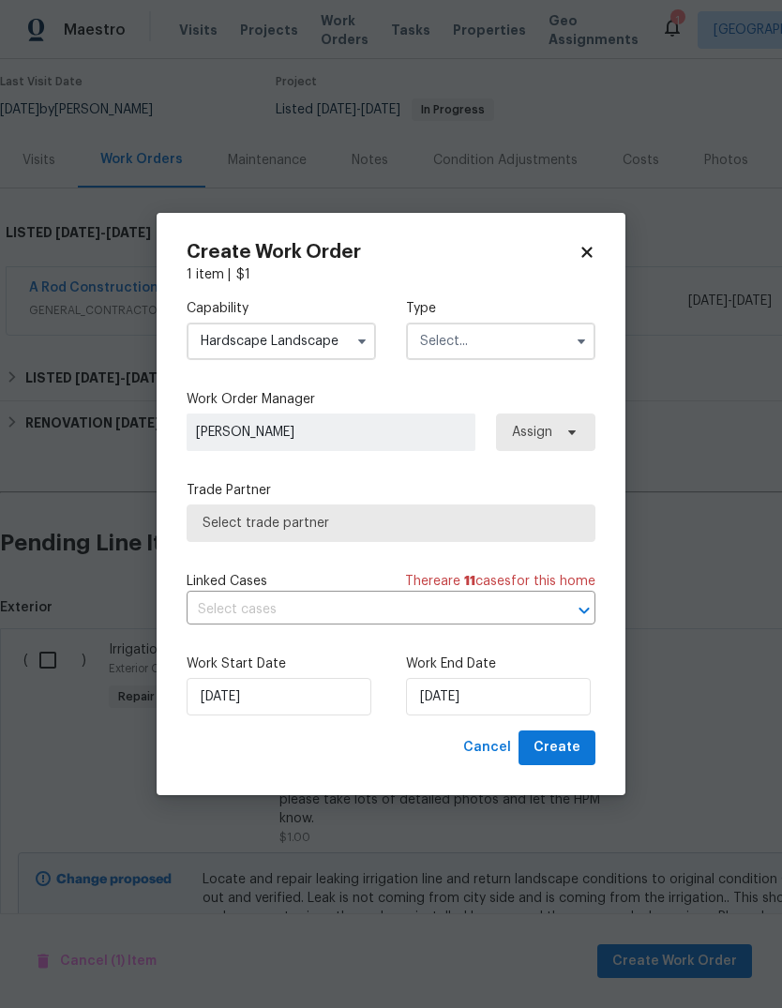
click at [548, 346] on input "text" at bounding box center [500, 342] width 189 height 38
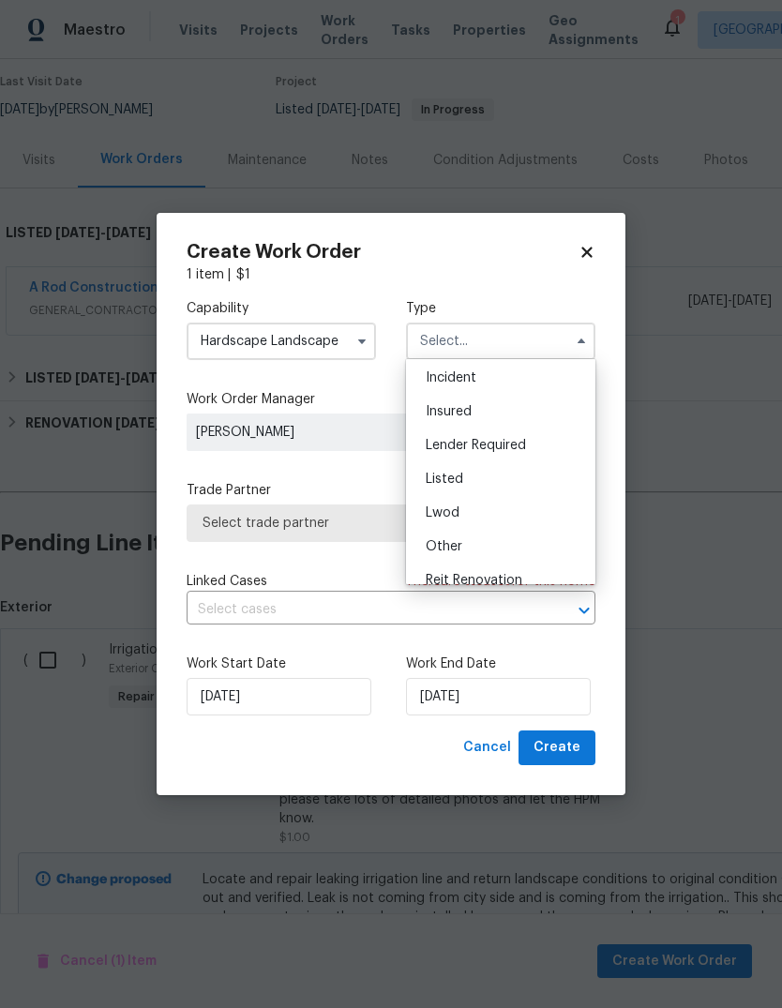
scroll to position [75, 0]
click at [517, 482] on div "Listed" at bounding box center [501, 475] width 180 height 34
type input "Listed"
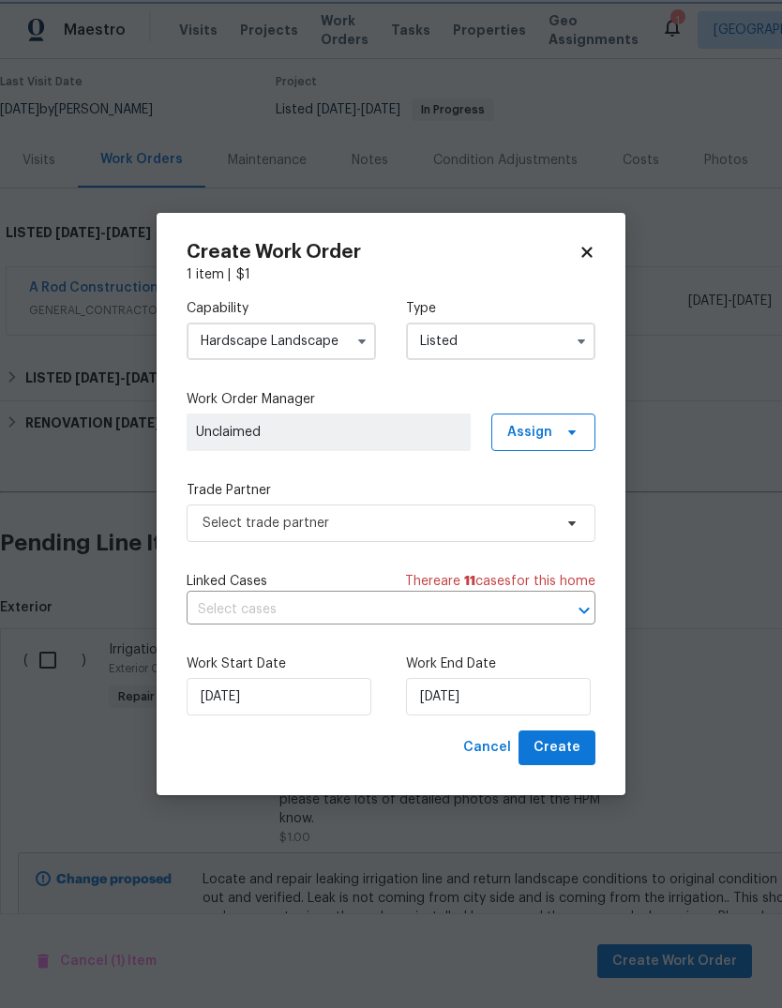
scroll to position [0, 0]
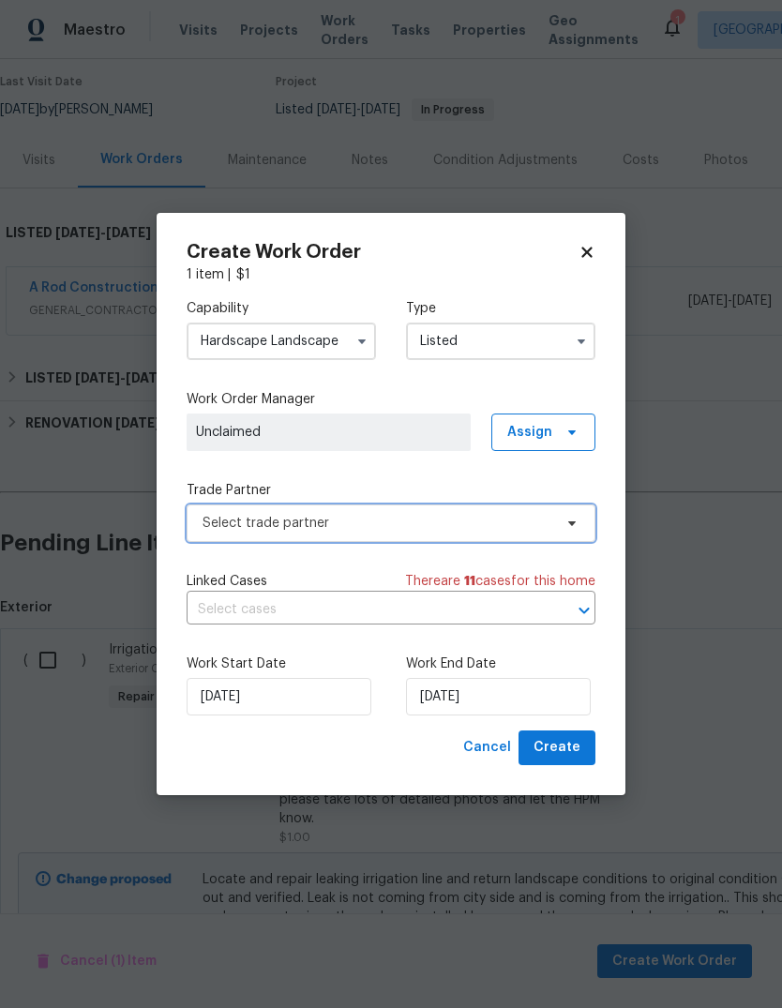
click at [488, 534] on span "Select trade partner" at bounding box center [391, 523] width 409 height 38
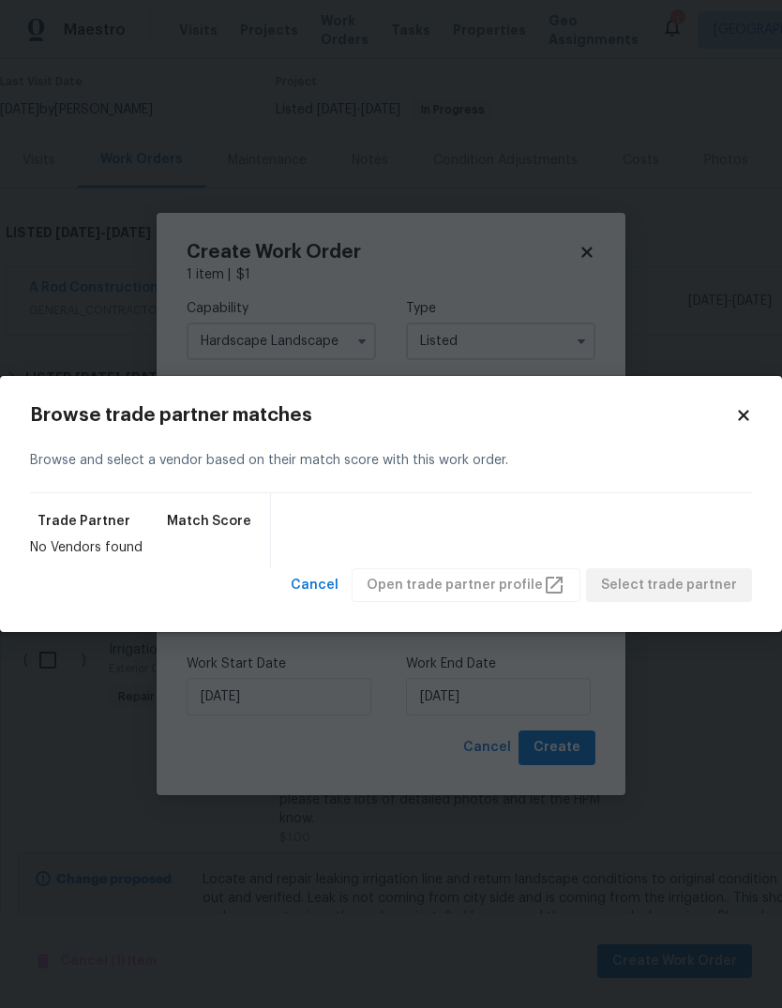
click at [748, 412] on icon at bounding box center [743, 415] width 10 height 10
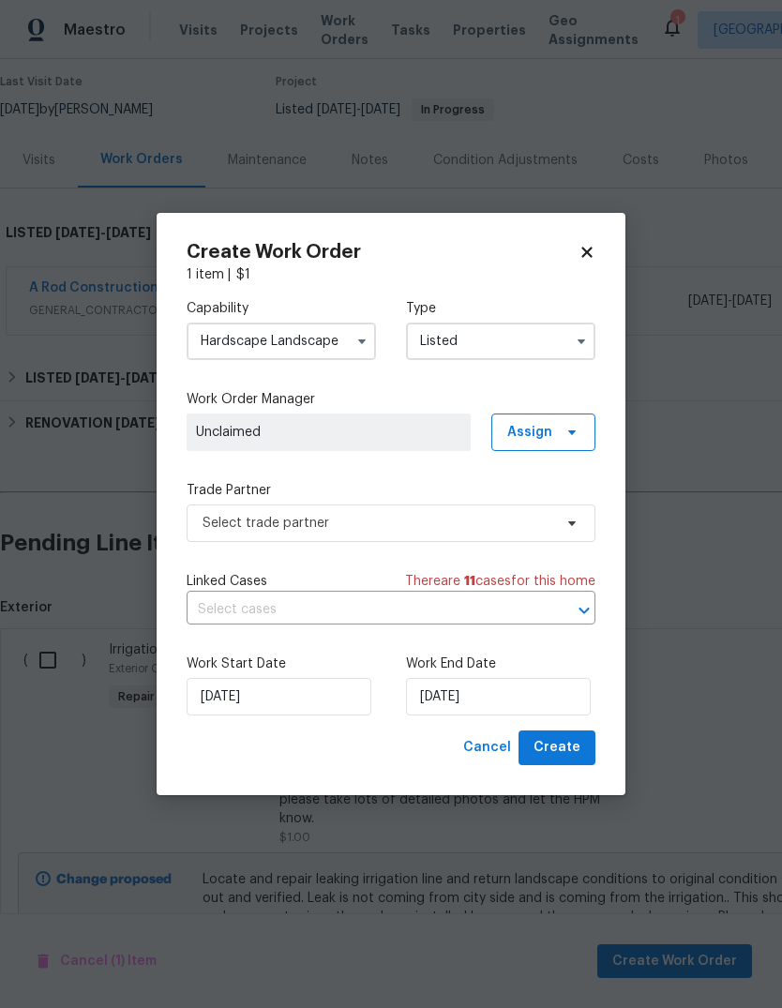
click at [372, 338] on button "button" at bounding box center [362, 341] width 23 height 23
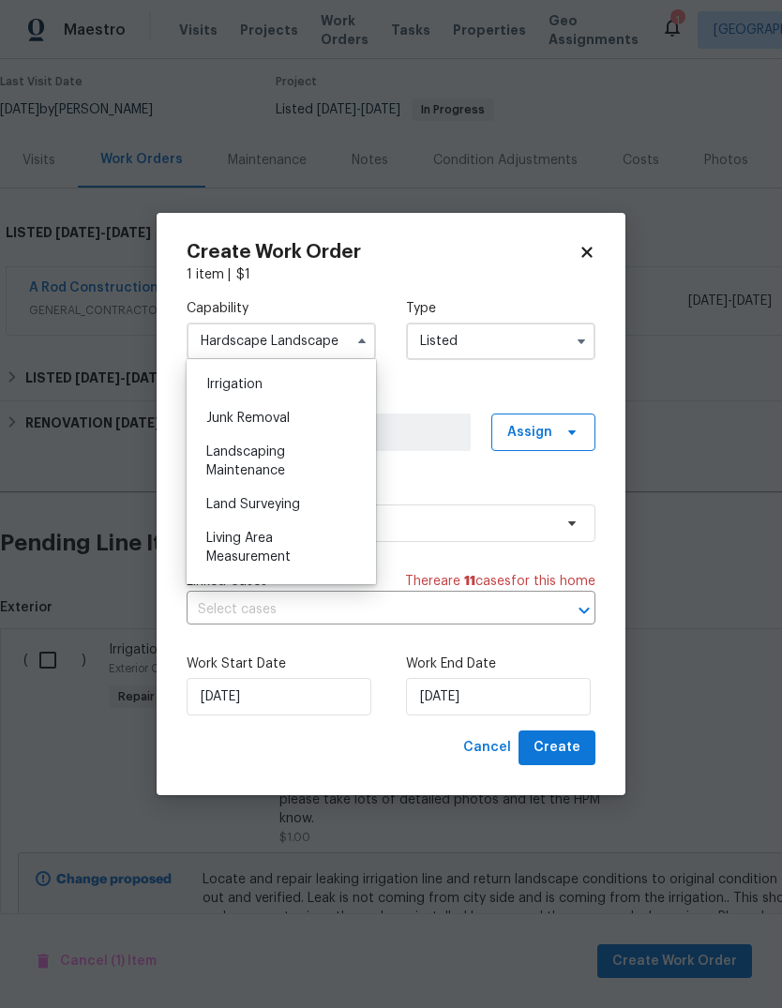
scroll to position [1162, 0]
click at [297, 461] on div "Landscaping Maintenance" at bounding box center [281, 462] width 180 height 53
type input "Landscaping Maintenance"
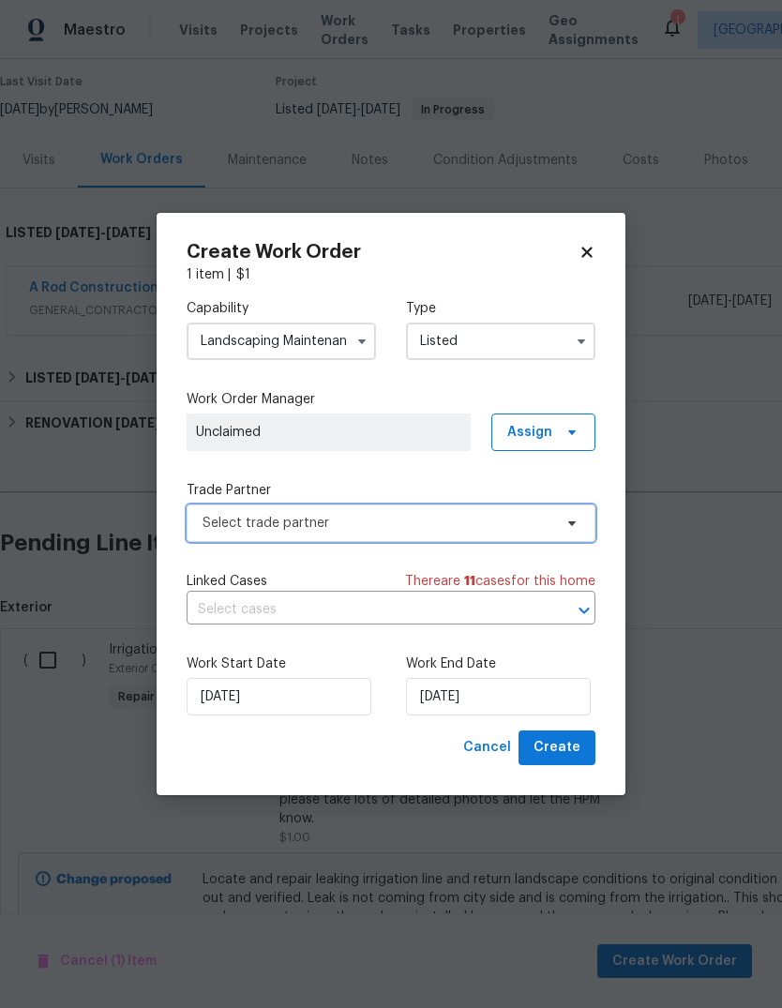
click at [566, 538] on span "Select trade partner" at bounding box center [391, 523] width 409 height 38
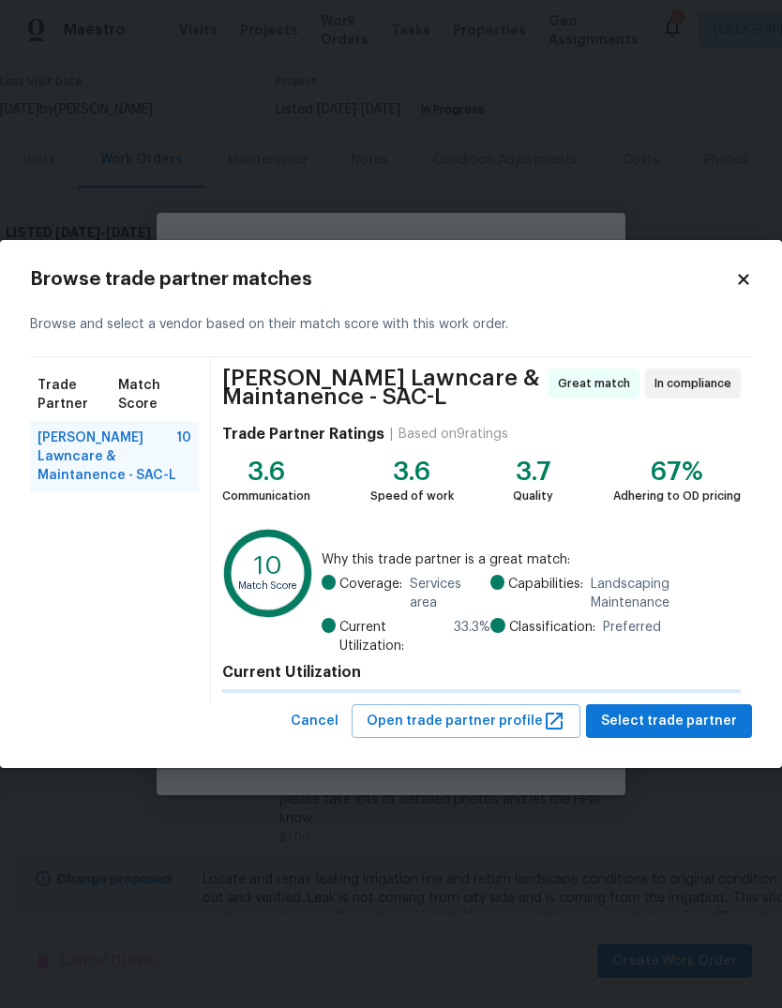
click at [66, 439] on span "Godinez Lawncare & Maintanence - SAC-L" at bounding box center [107, 456] width 139 height 56
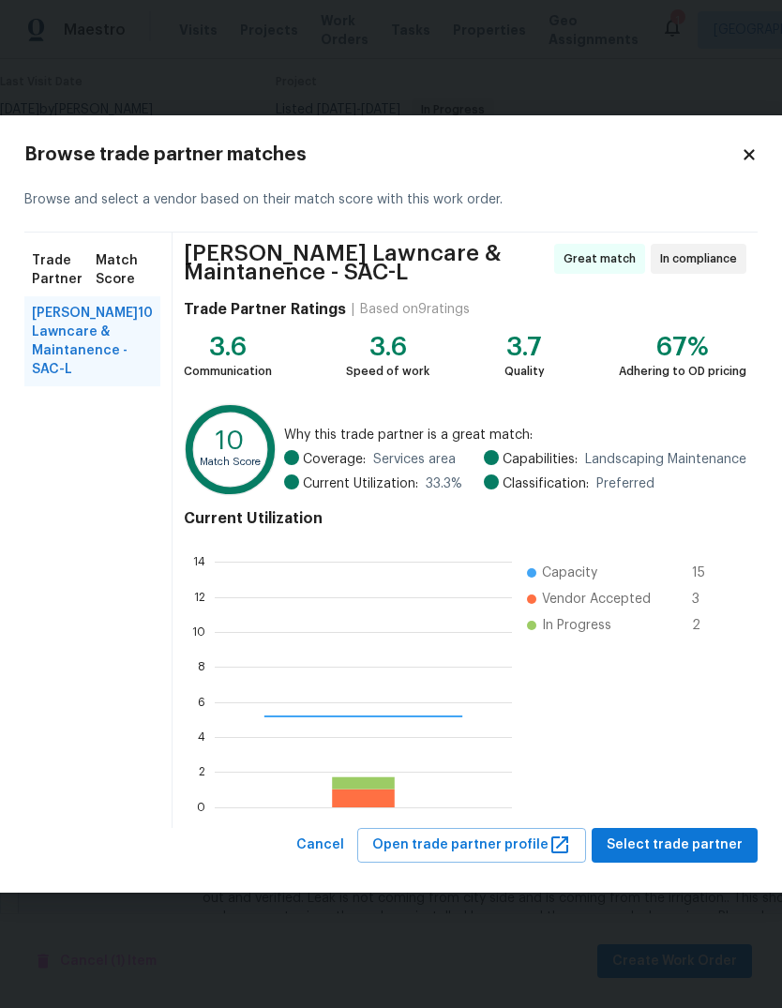
scroll to position [263, 297]
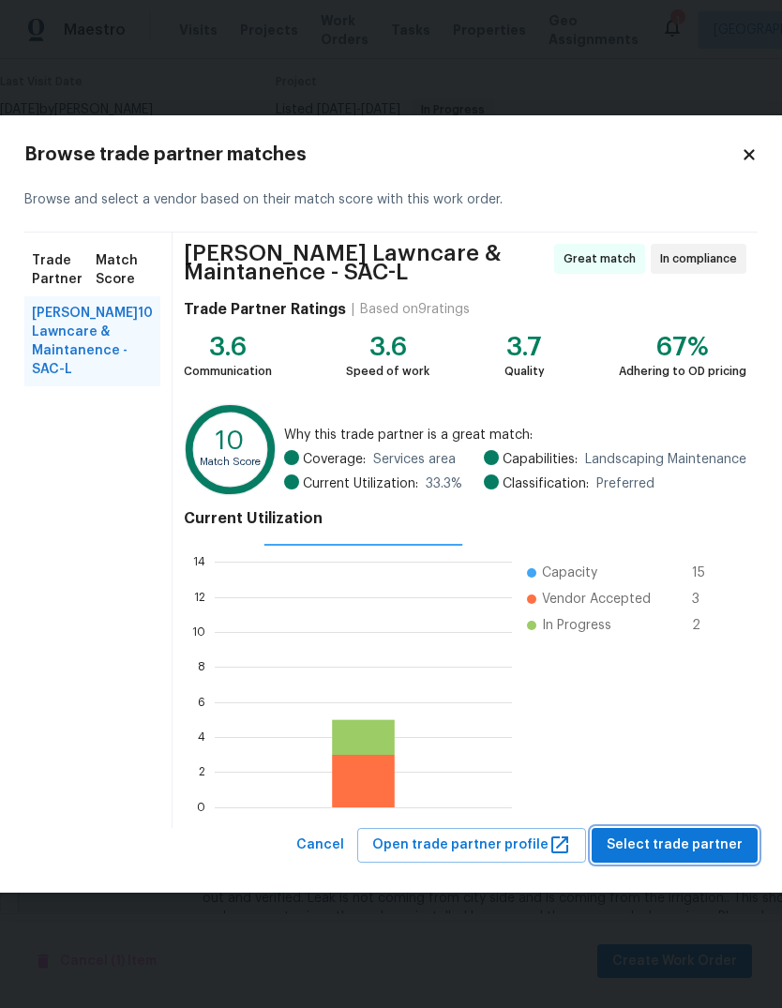
click at [687, 850] on span "Select trade partner" at bounding box center [675, 844] width 136 height 23
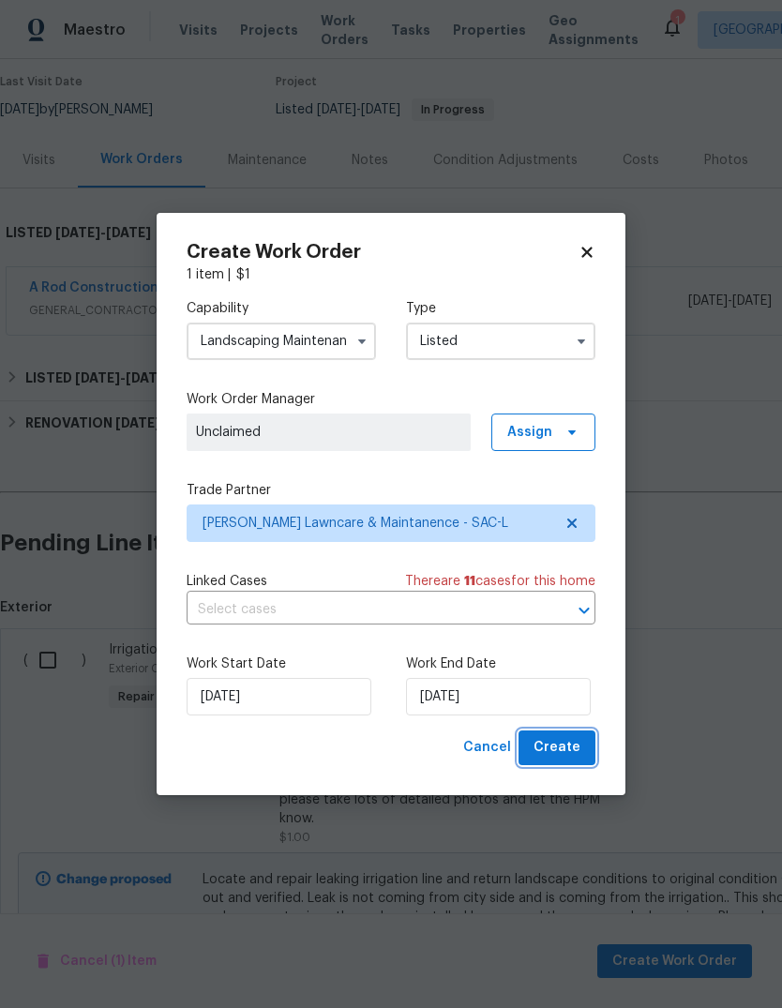
click at [580, 750] on button "Create" at bounding box center [556, 747] width 77 height 35
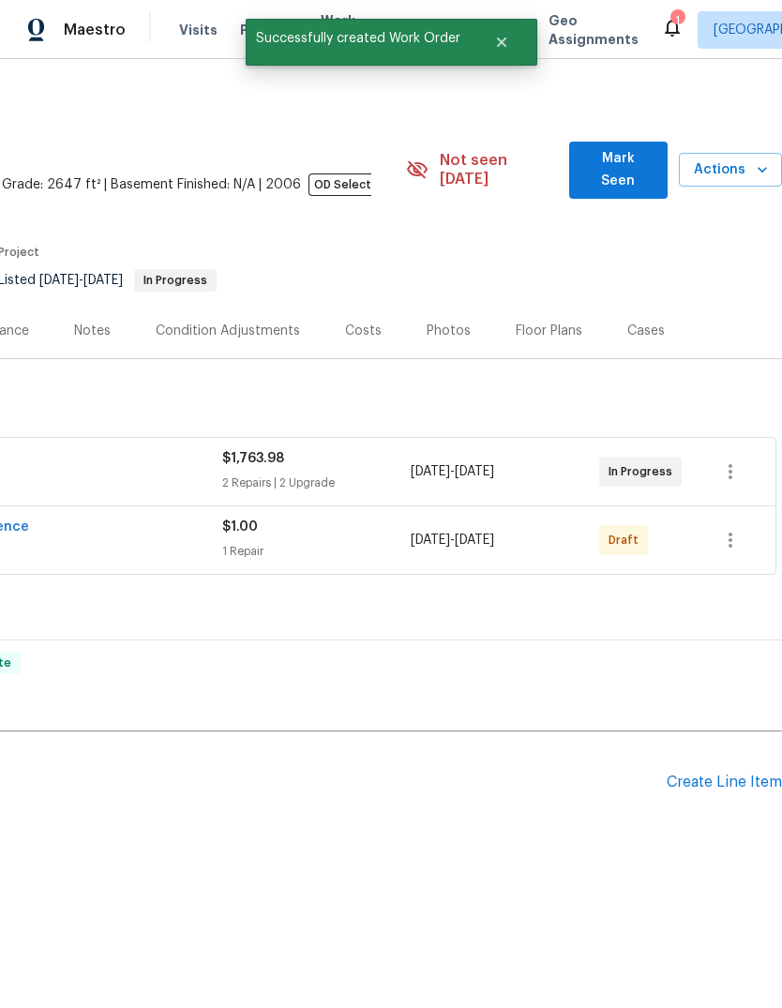
scroll to position [0, 278]
click at [721, 529] on icon "button" at bounding box center [730, 540] width 23 height 23
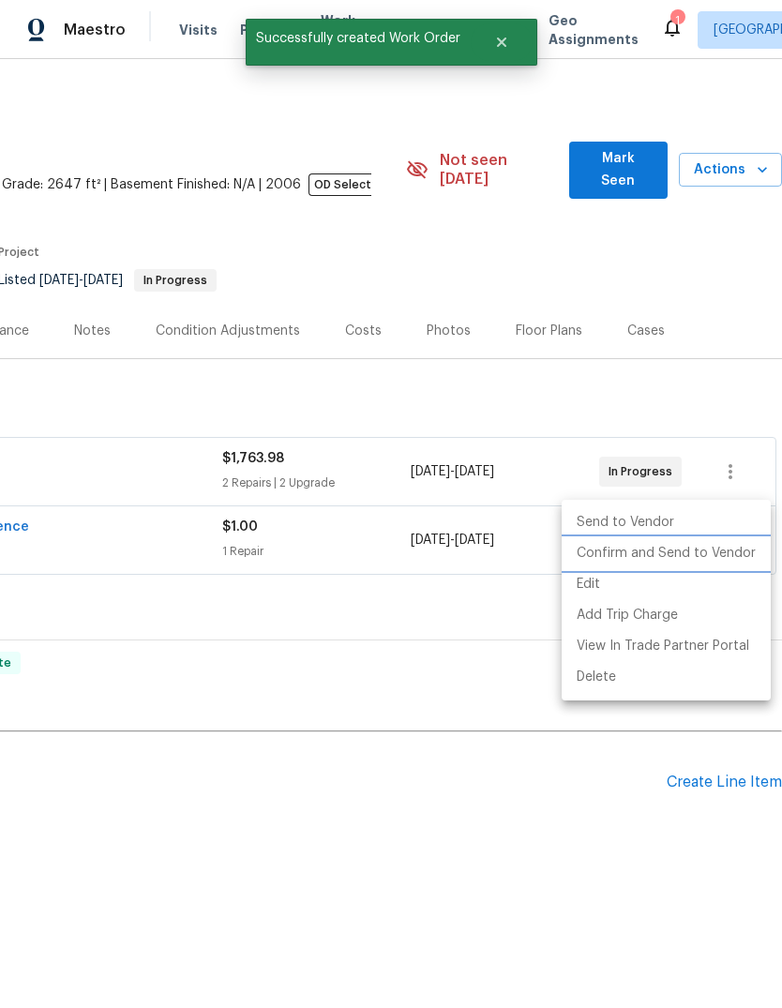
click at [694, 562] on li "Confirm and Send to Vendor" at bounding box center [666, 553] width 209 height 31
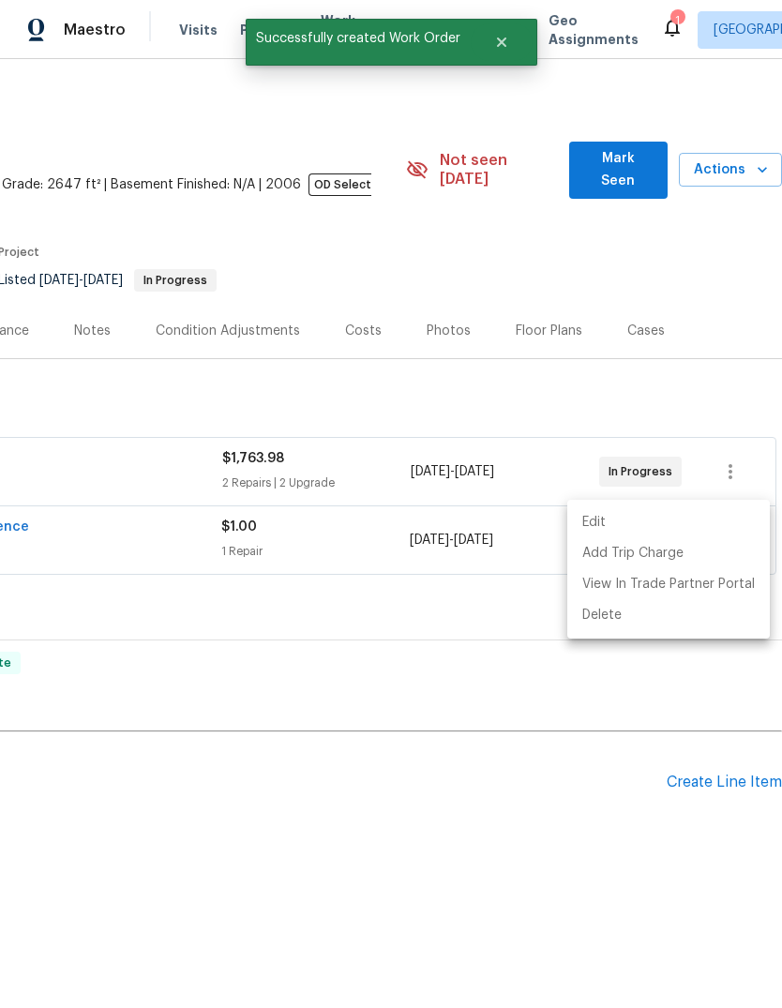
click at [650, 880] on div at bounding box center [391, 504] width 782 height 1008
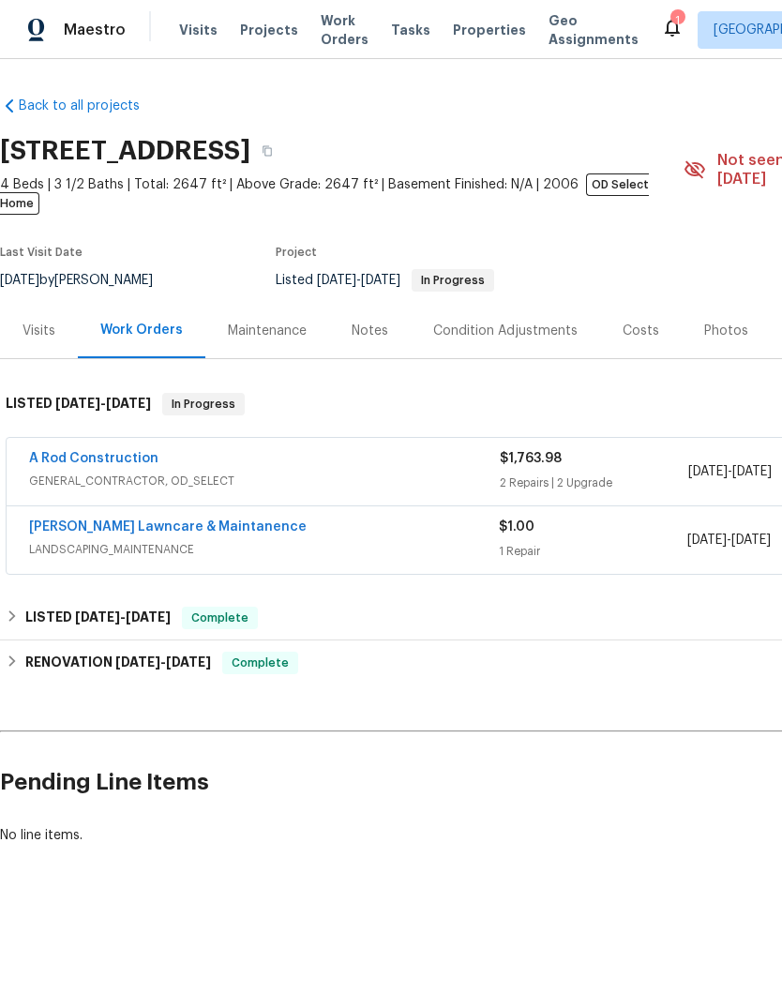
scroll to position [0, 0]
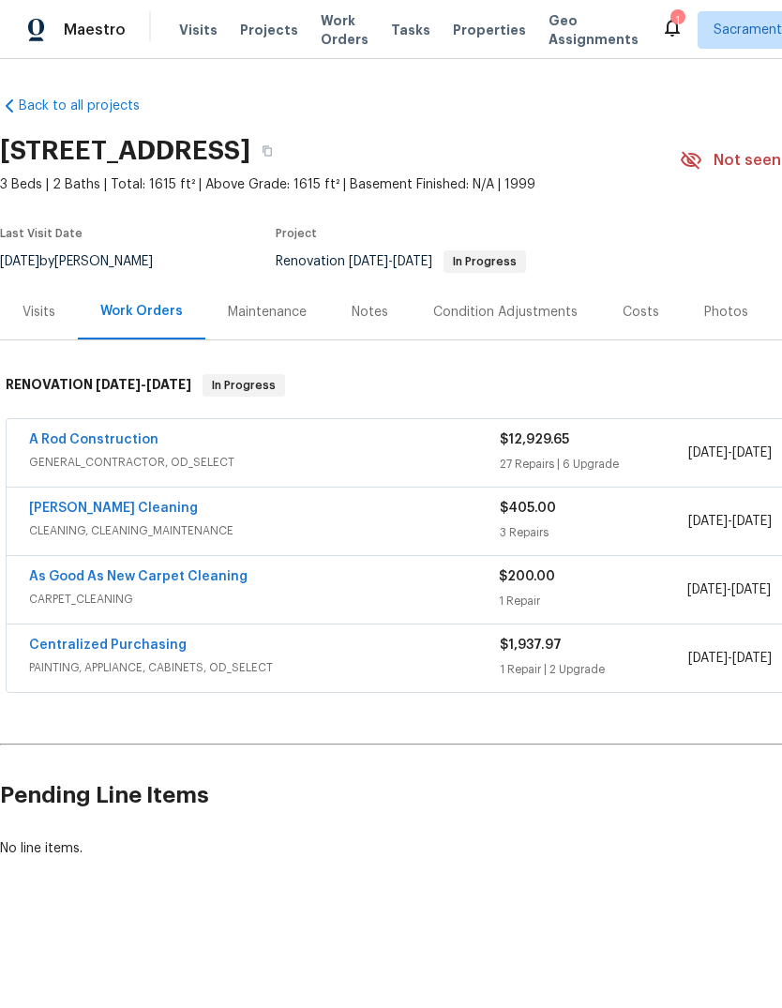
click at [68, 581] on link "As Good As New Carpet Cleaning" at bounding box center [138, 576] width 218 height 13
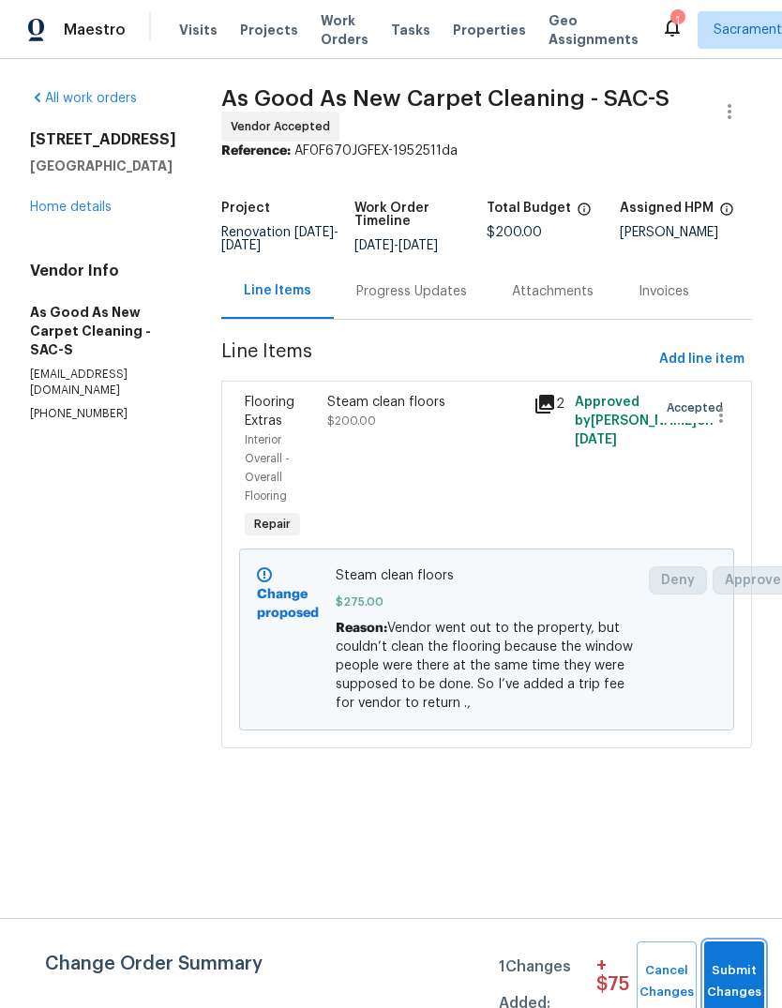
click at [739, 971] on span "Submit Changes" at bounding box center [733, 981] width 41 height 43
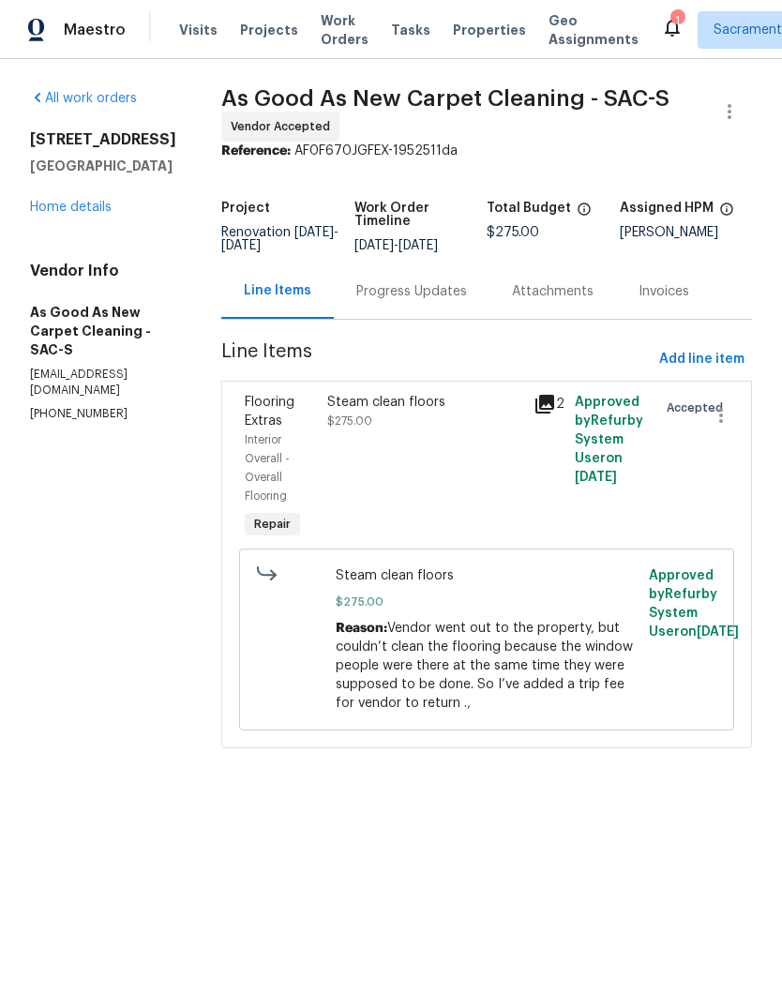
click at [670, 15] on div "1" at bounding box center [676, 20] width 13 height 19
click at [619, 19] on div "Visits Projects Work Orders Tasks Properties Geo Assignments" at bounding box center [420, 30] width 482 height 38
click at [618, 19] on div "Visits Projects Work Orders Tasks Properties Geo Assignments" at bounding box center [420, 30] width 482 height 38
click at [670, 21] on div "1" at bounding box center [676, 20] width 13 height 19
click at [661, 30] on icon at bounding box center [672, 27] width 23 height 23
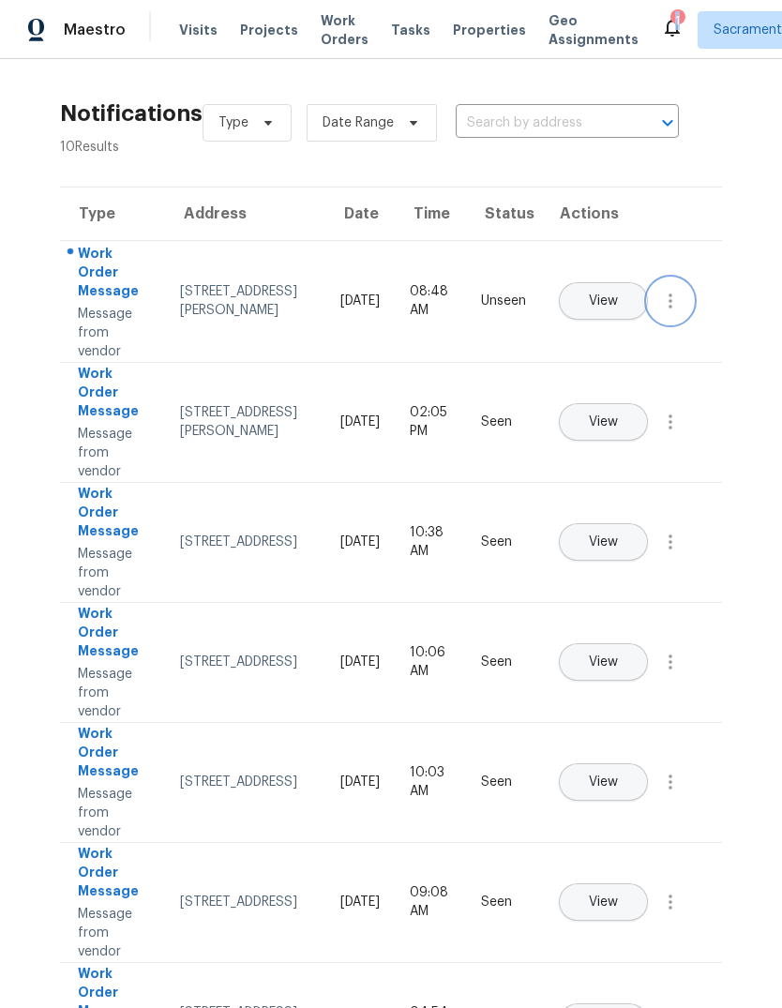
click at [672, 312] on icon "button" at bounding box center [670, 301] width 23 height 23
click at [632, 325] on div "Mark Seen" at bounding box center [563, 323] width 146 height 19
